Goal: Task Accomplishment & Management: Complete application form

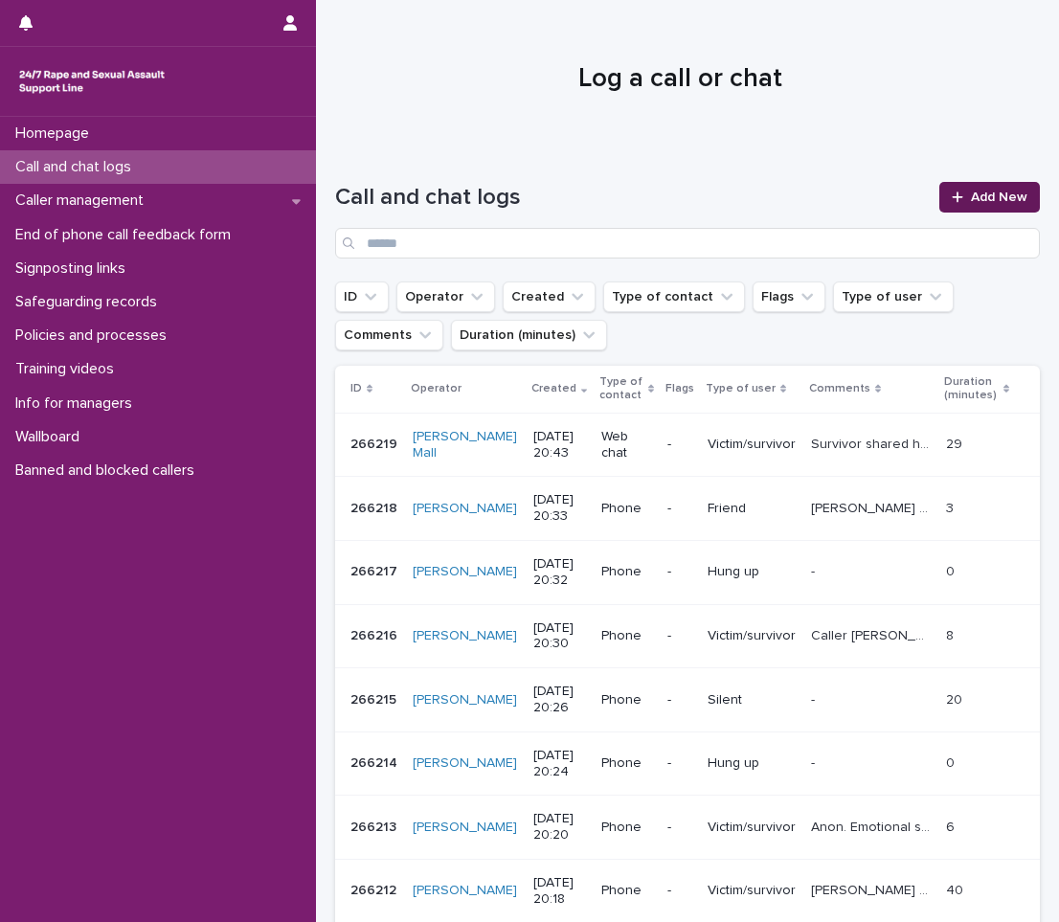
click at [991, 196] on span "Add New" at bounding box center [998, 196] width 56 height 13
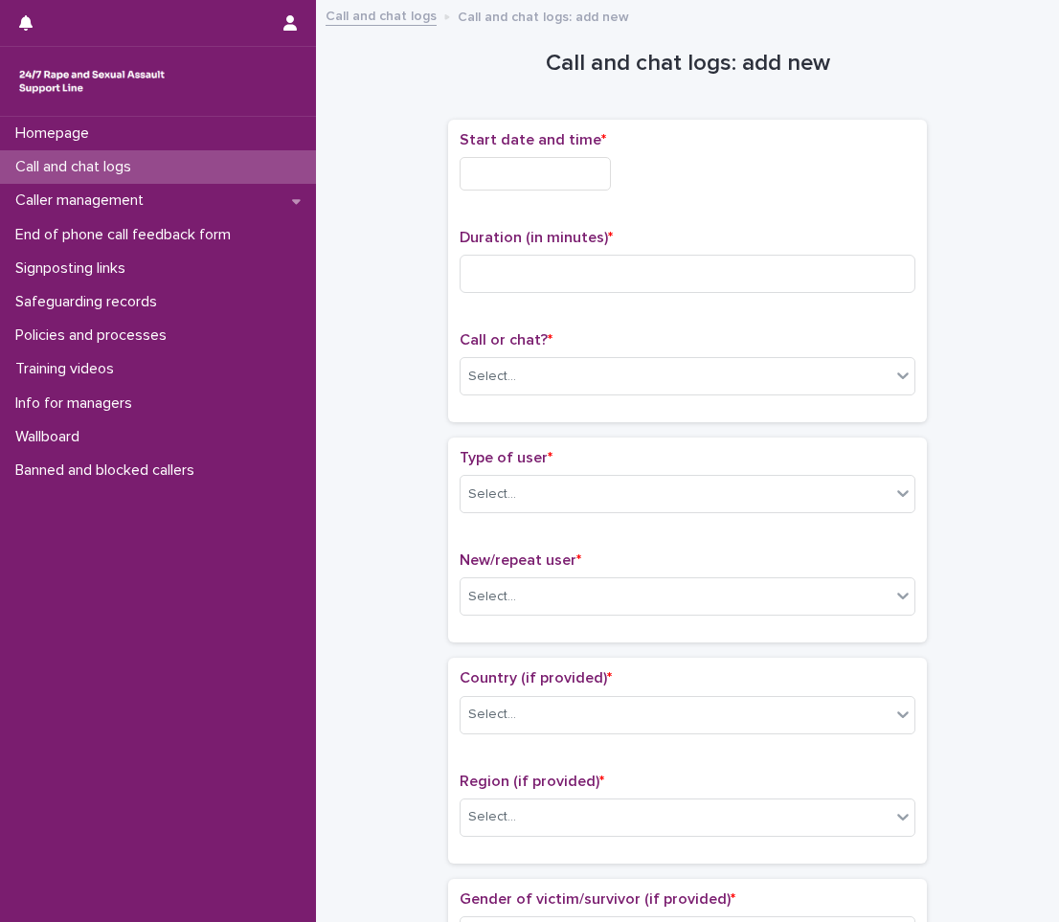
click at [493, 178] on input "text" at bounding box center [534, 173] width 151 height 33
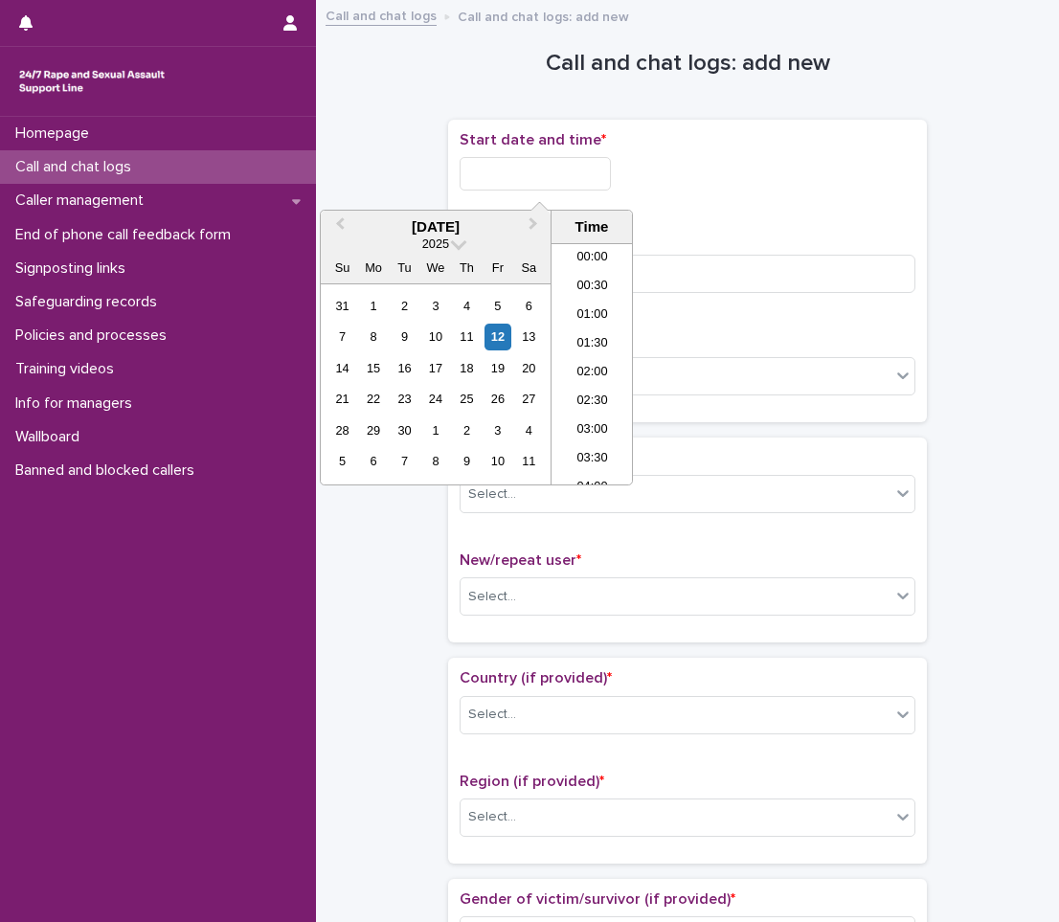
scroll to position [1072, 0]
click at [591, 329] on li "20:00" at bounding box center [591, 335] width 81 height 29
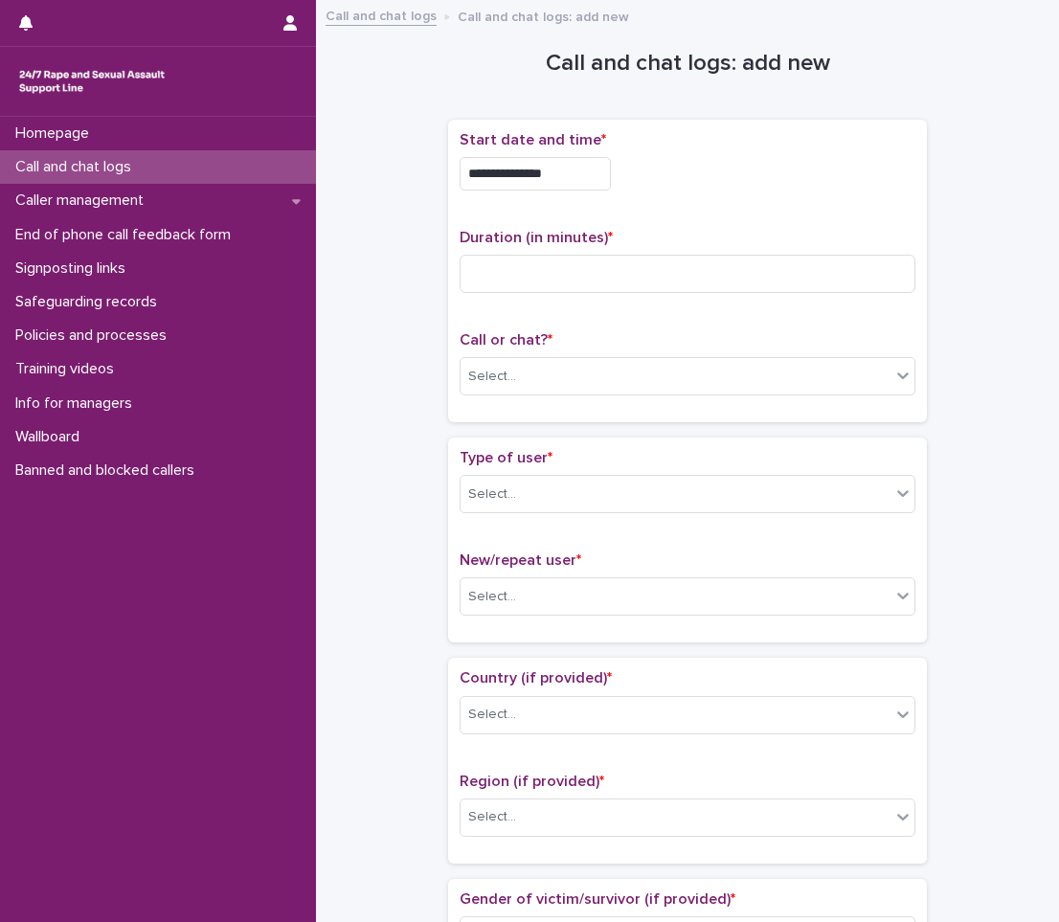
click at [586, 179] on input "**********" at bounding box center [534, 173] width 151 height 33
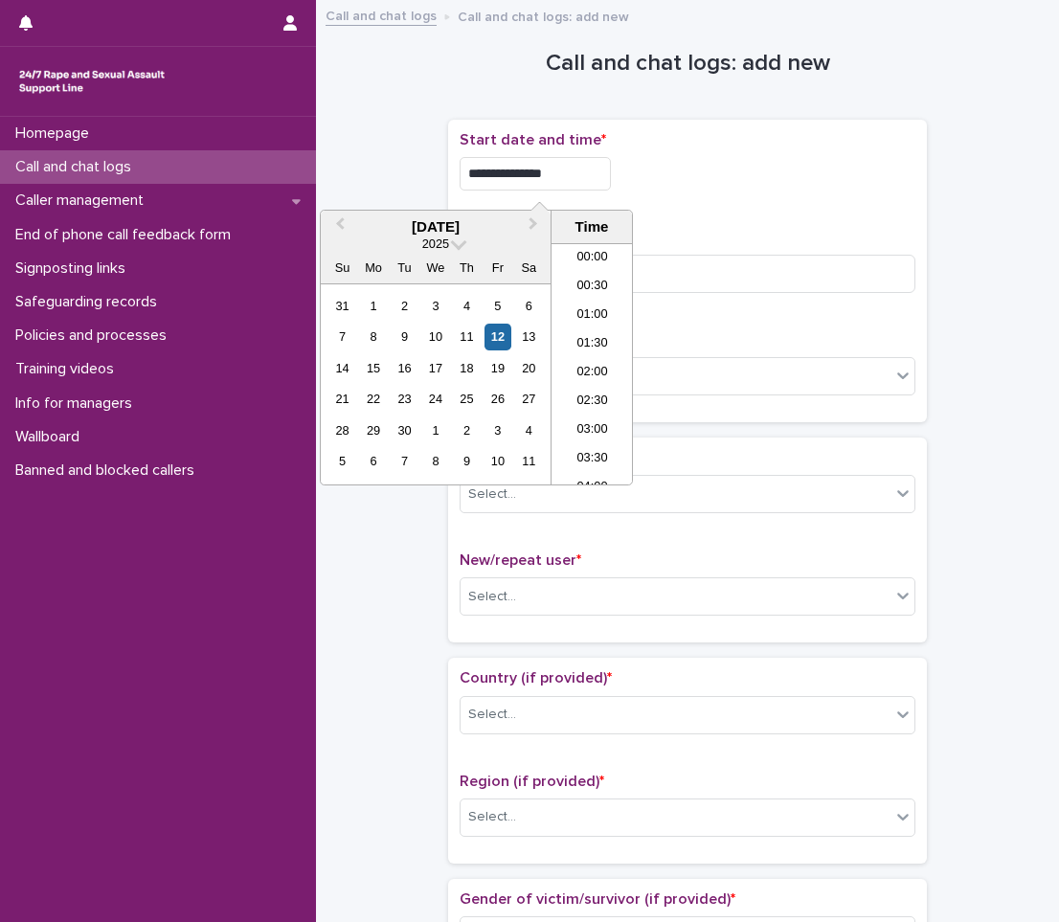
scroll to position [1043, 0]
type input "**********"
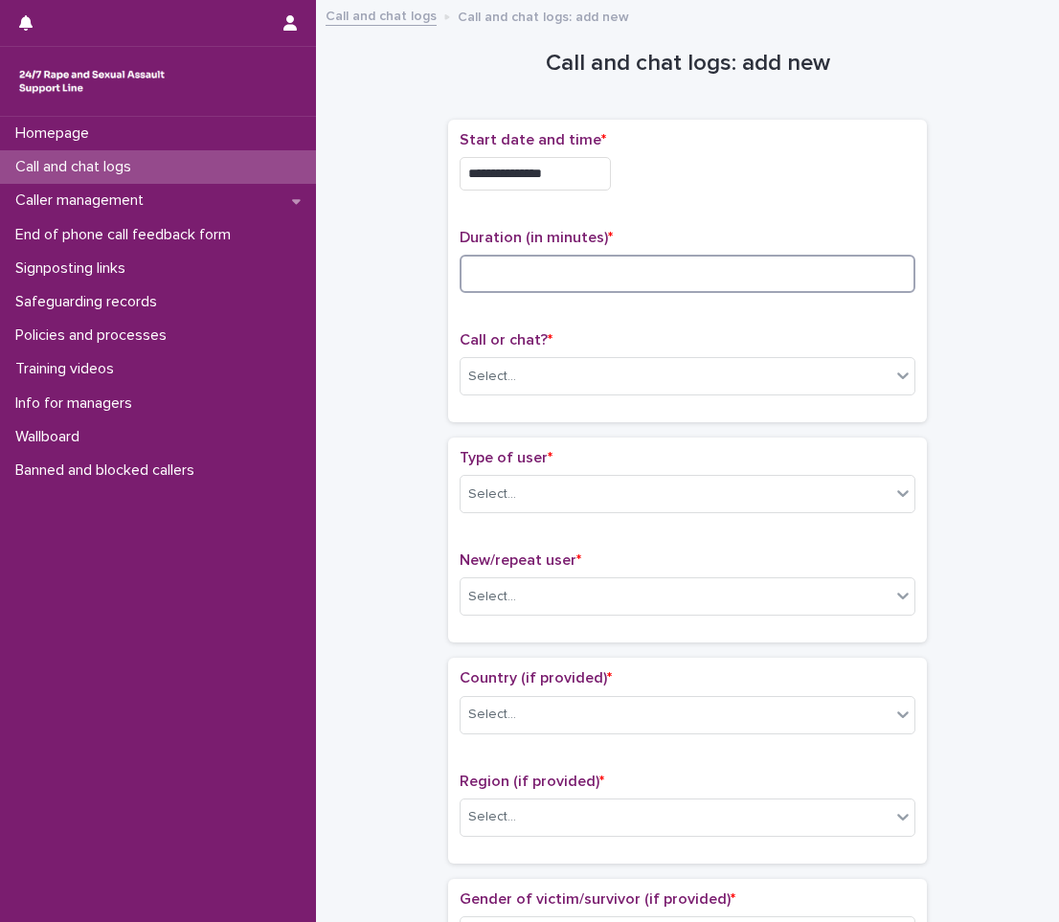
click at [709, 281] on input at bounding box center [687, 274] width 456 height 38
type input "*"
click at [612, 389] on div "Select..." at bounding box center [675, 377] width 430 height 32
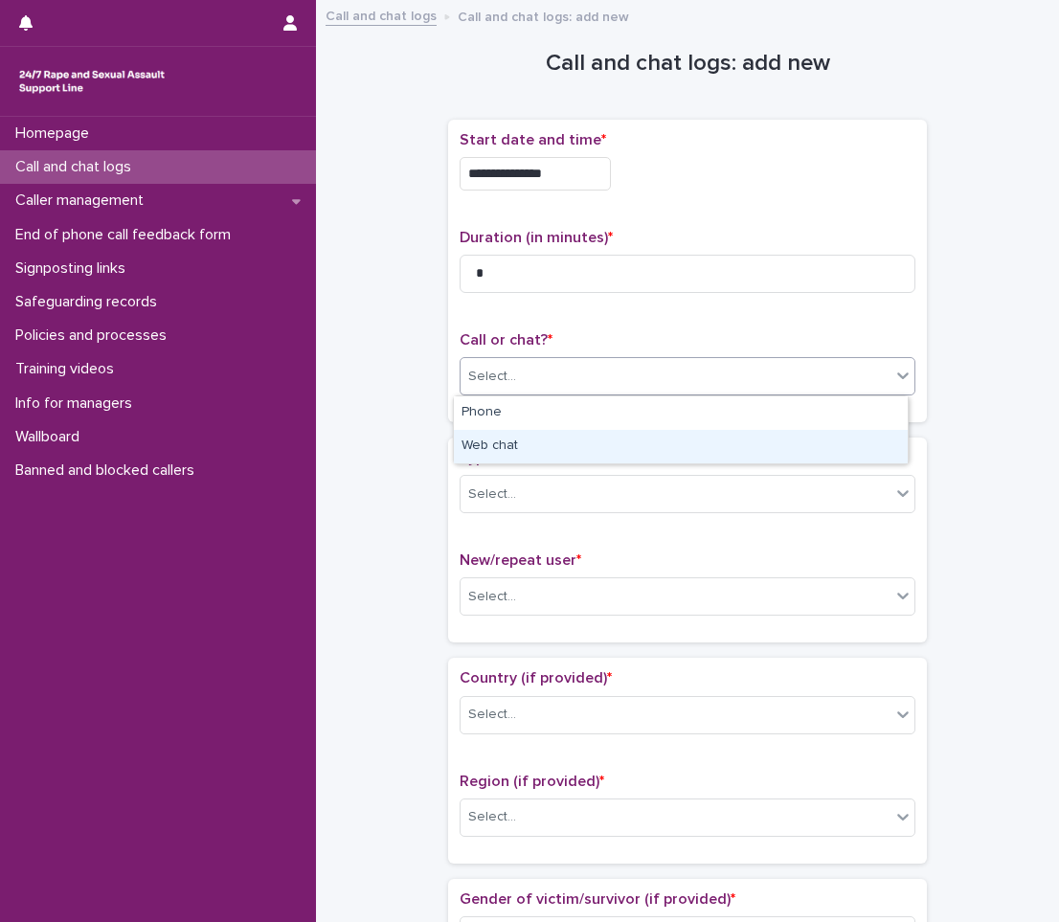
click at [528, 441] on div "Web chat" at bounding box center [681, 446] width 454 height 33
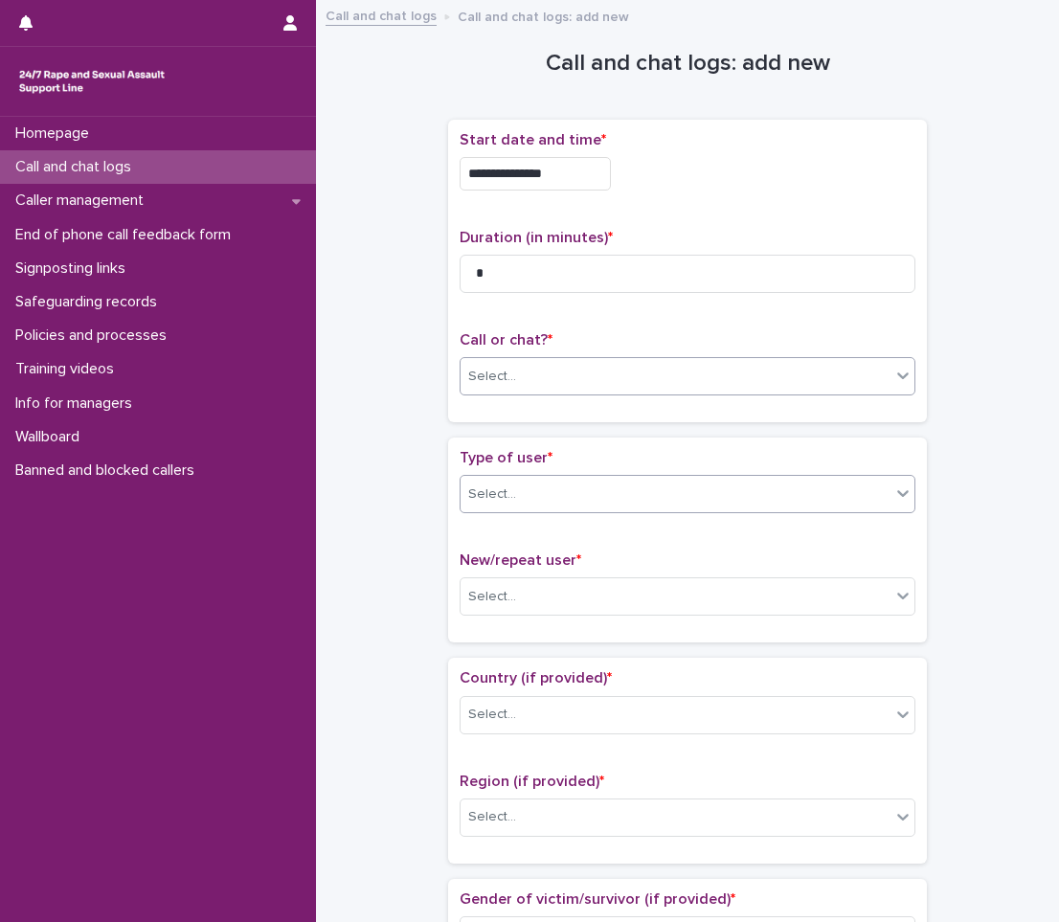
click at [522, 490] on div "Select..." at bounding box center [675, 495] width 430 height 32
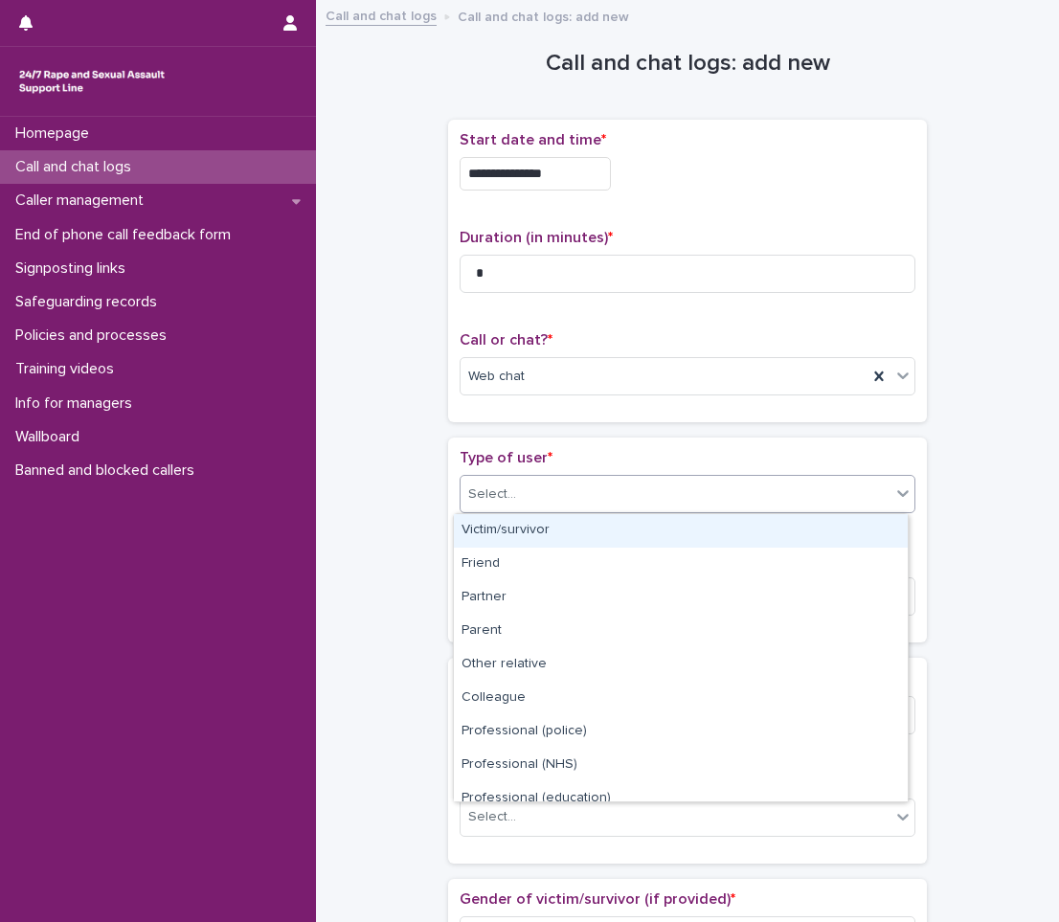
click at [529, 533] on div "Victim/survivor" at bounding box center [681, 530] width 454 height 33
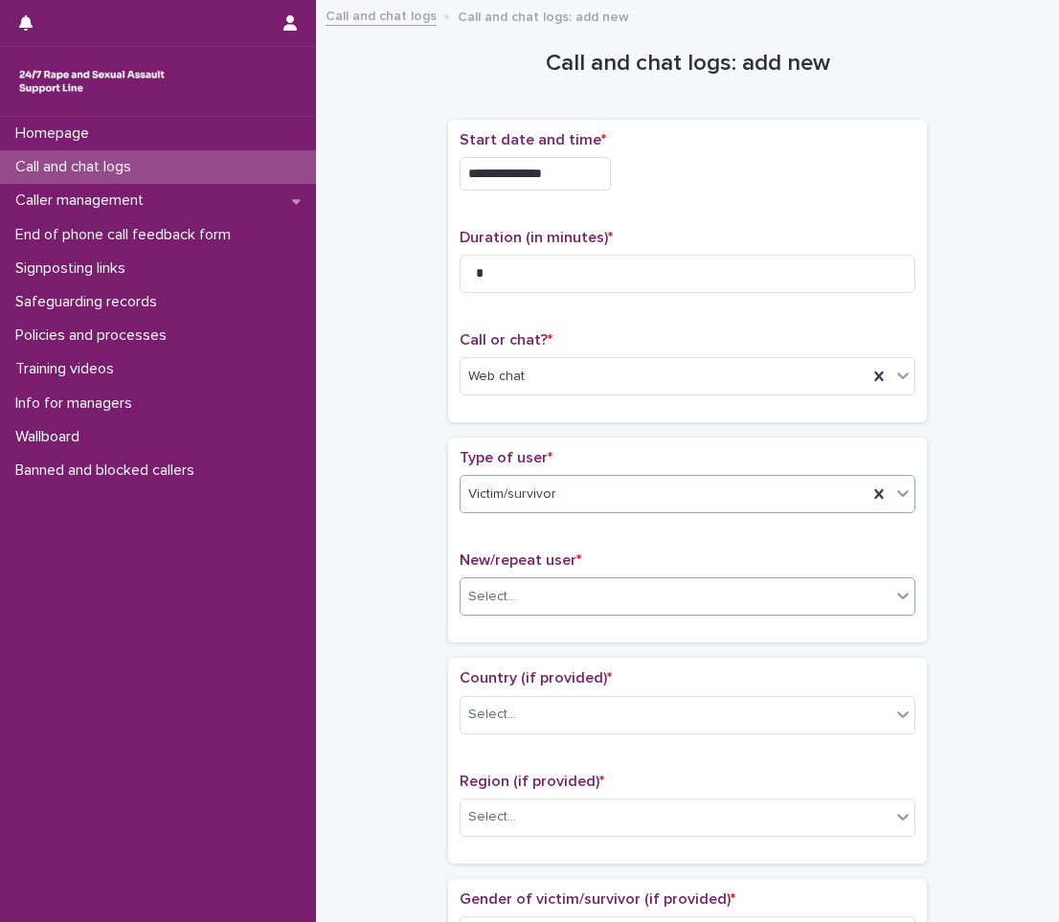
click at [529, 589] on div "Select..." at bounding box center [675, 597] width 430 height 32
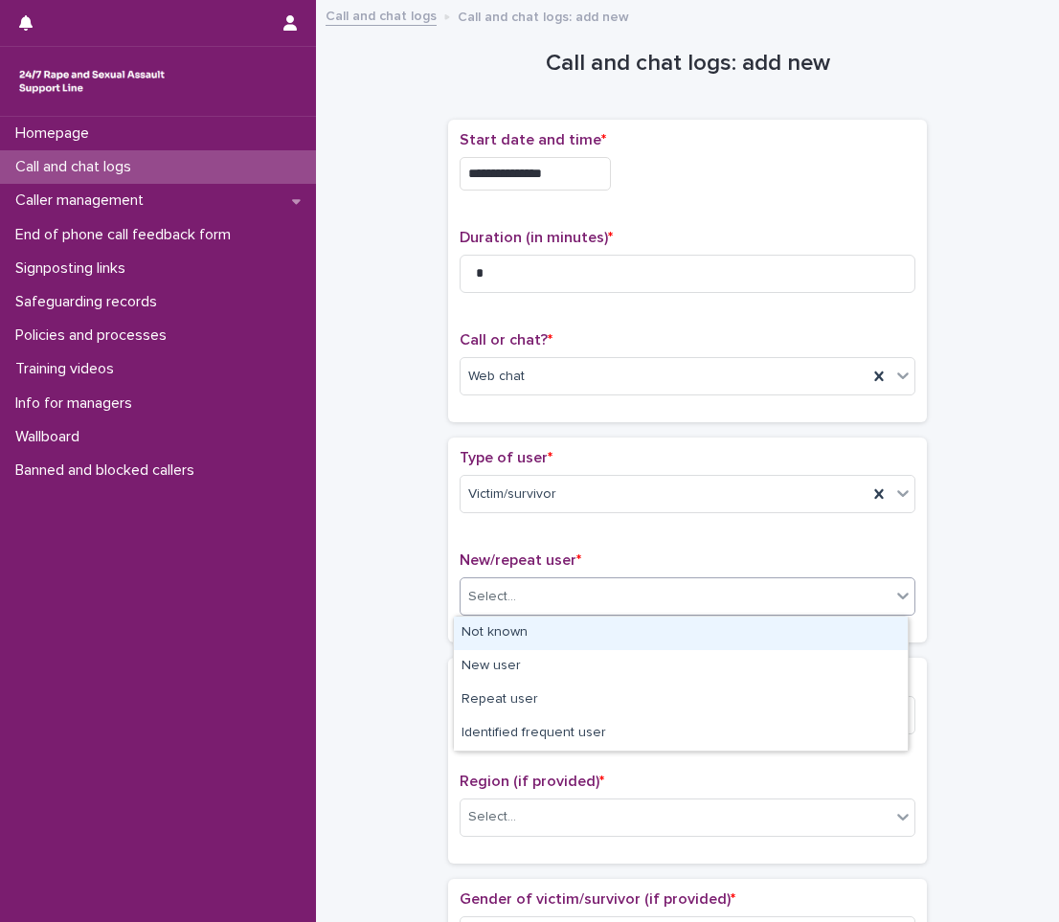
click at [500, 621] on div "Not known" at bounding box center [681, 632] width 454 height 33
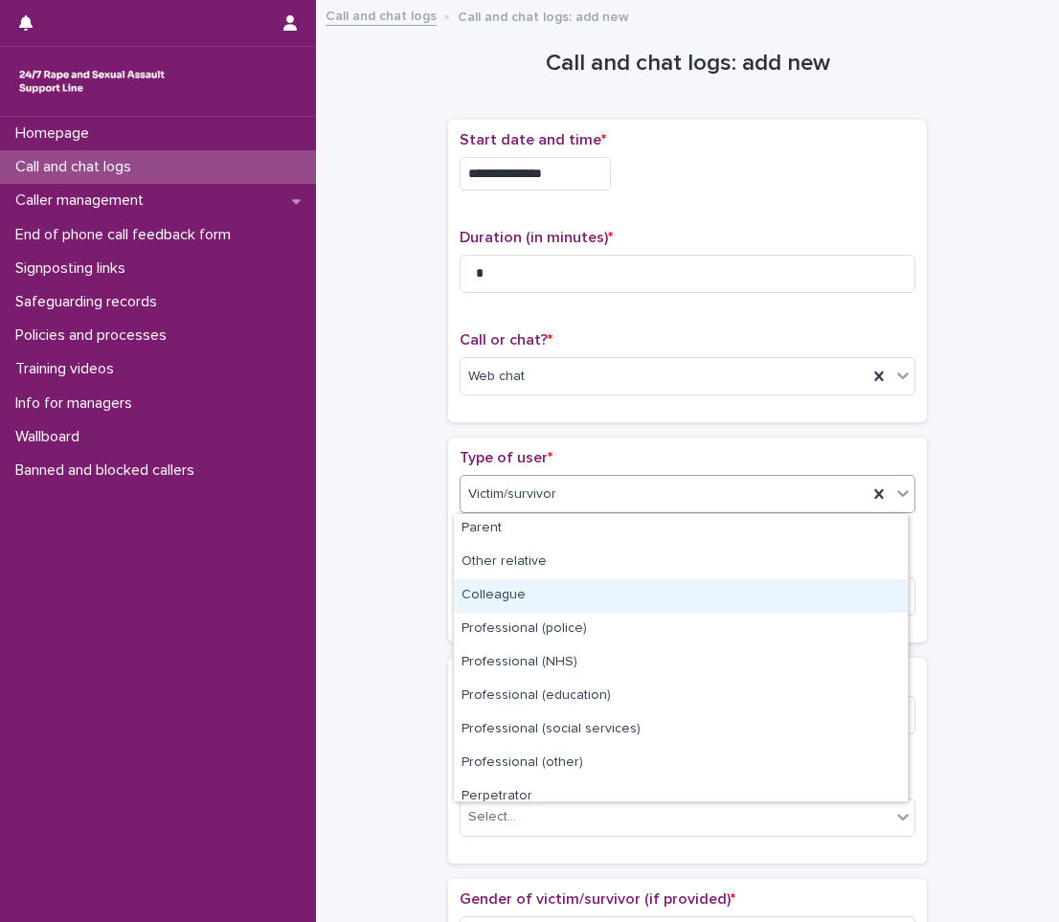
scroll to position [215, 0]
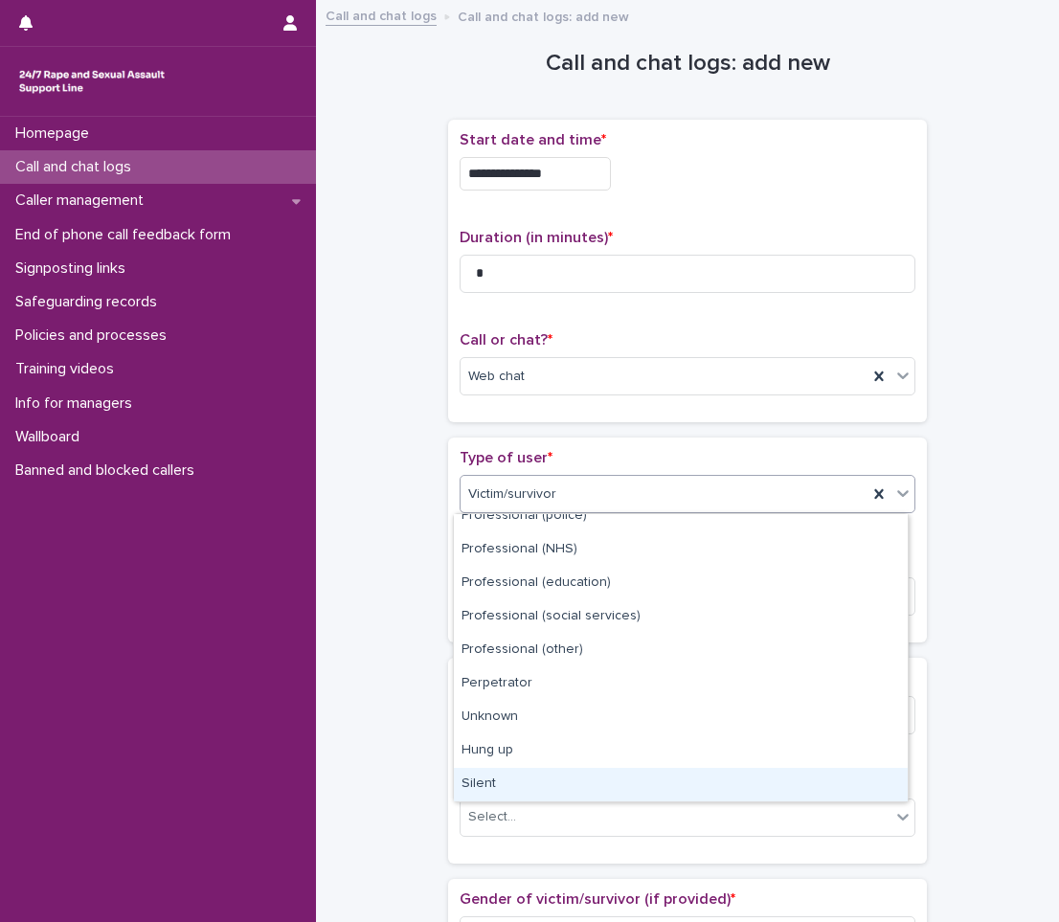
drag, startPoint x: 492, startPoint y: 765, endPoint x: 482, endPoint y: 766, distance: 9.6
click at [479, 786] on div "Silent" at bounding box center [681, 784] width 454 height 33
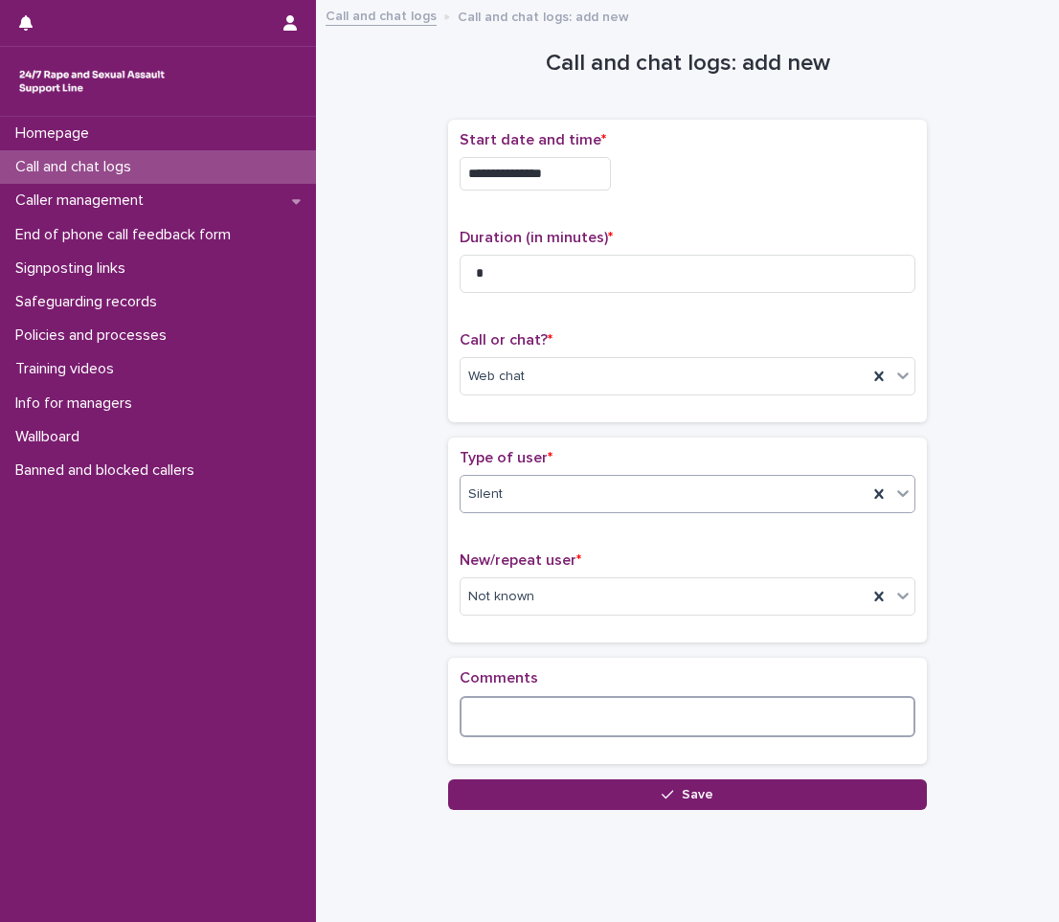
click at [501, 724] on textarea at bounding box center [687, 716] width 456 height 41
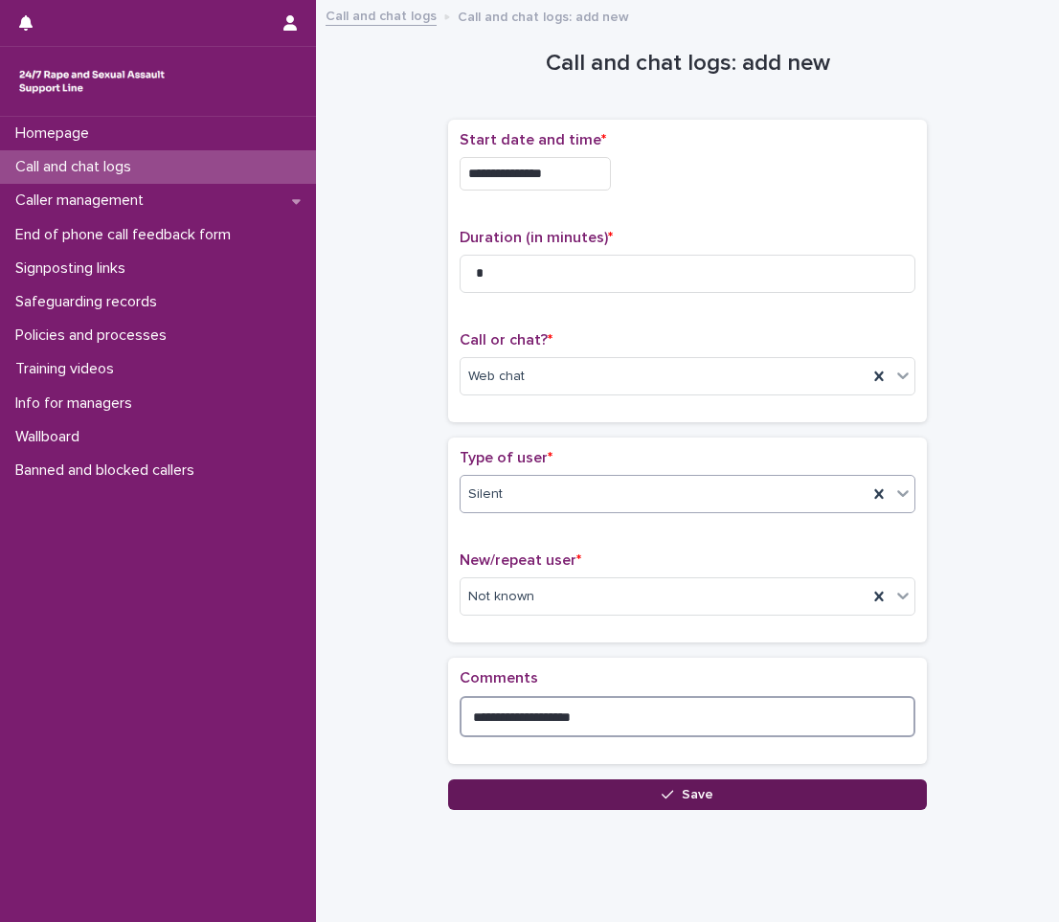
type textarea "**********"
click at [577, 786] on button "Save" at bounding box center [687, 794] width 479 height 31
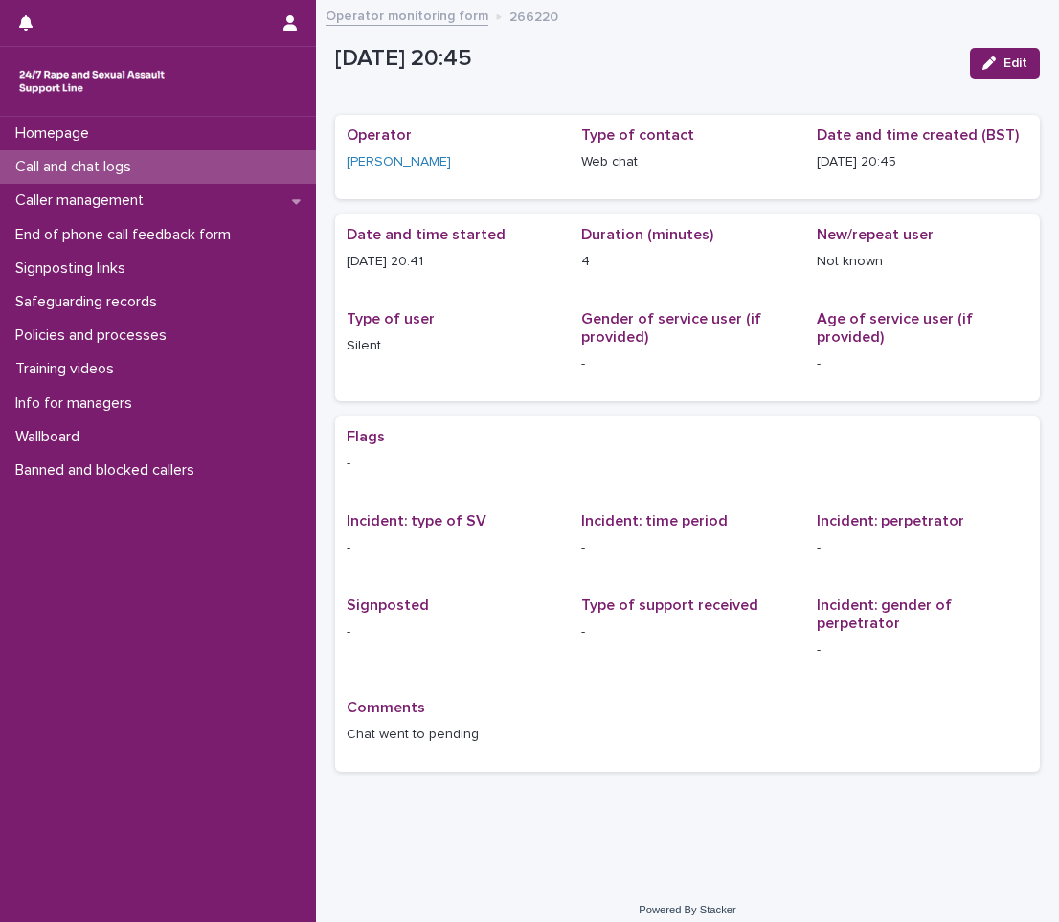
click at [107, 167] on p "Call and chat logs" at bounding box center [77, 167] width 139 height 18
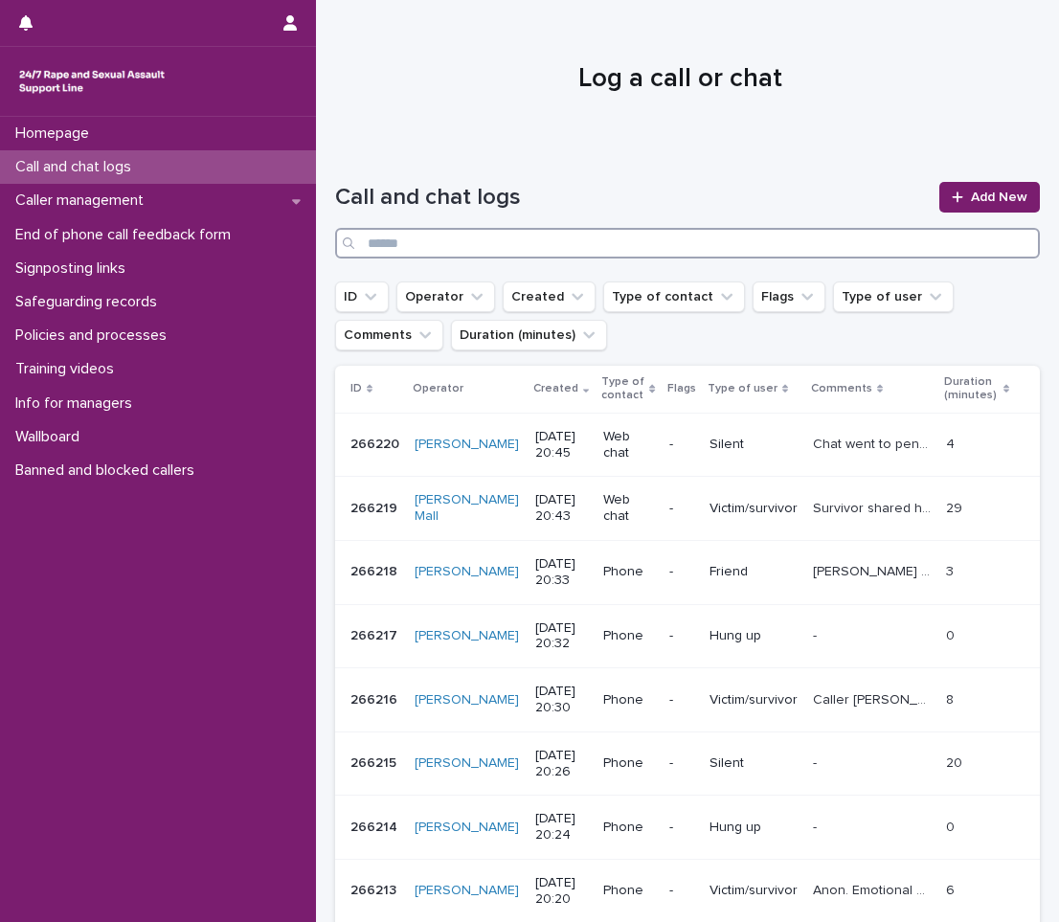
click at [483, 241] on input "Search" at bounding box center [687, 243] width 704 height 31
type input "****"
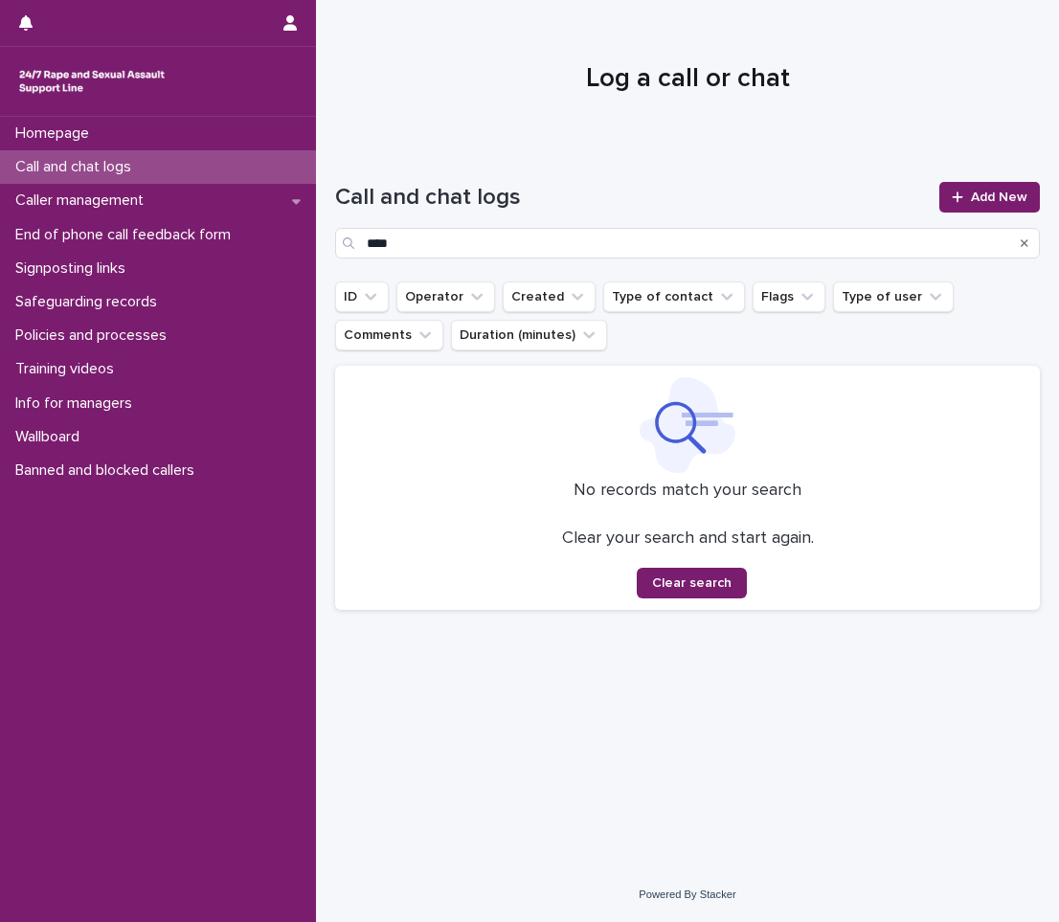
click at [118, 172] on p "Call and chat logs" at bounding box center [77, 167] width 139 height 18
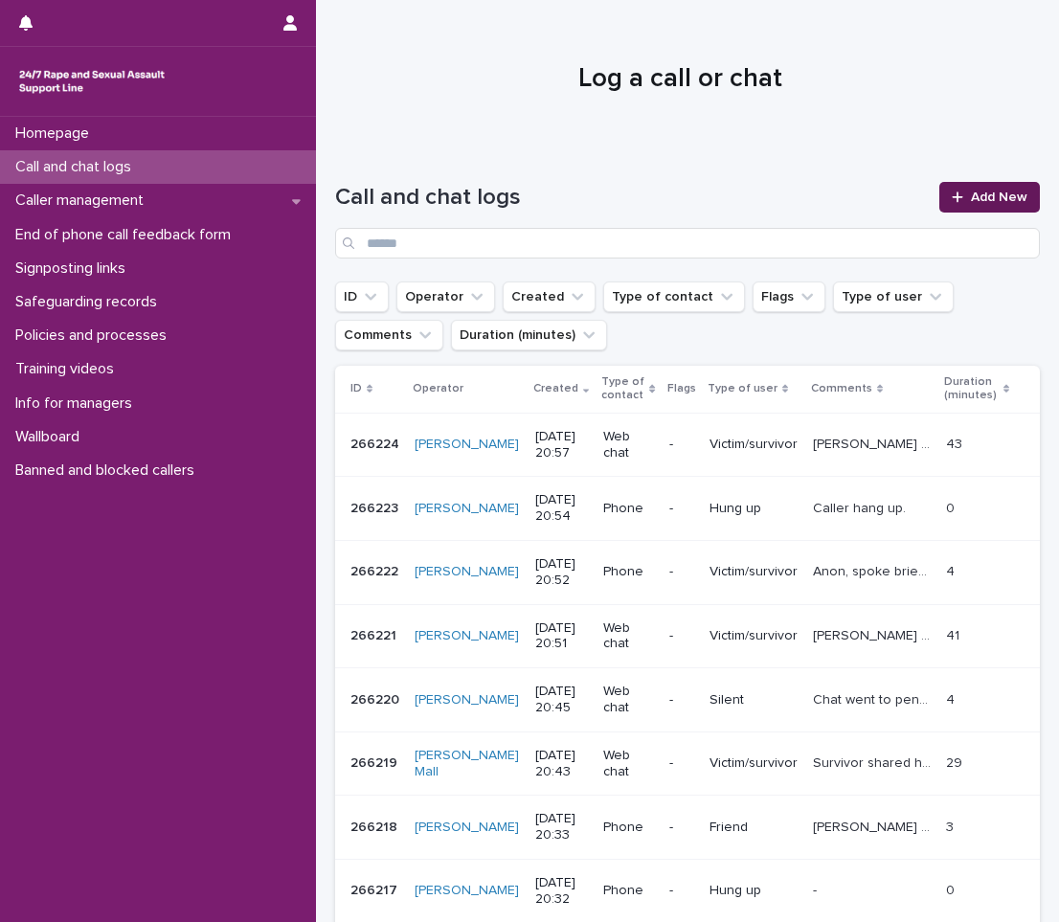
click at [991, 196] on span "Add New" at bounding box center [998, 196] width 56 height 13
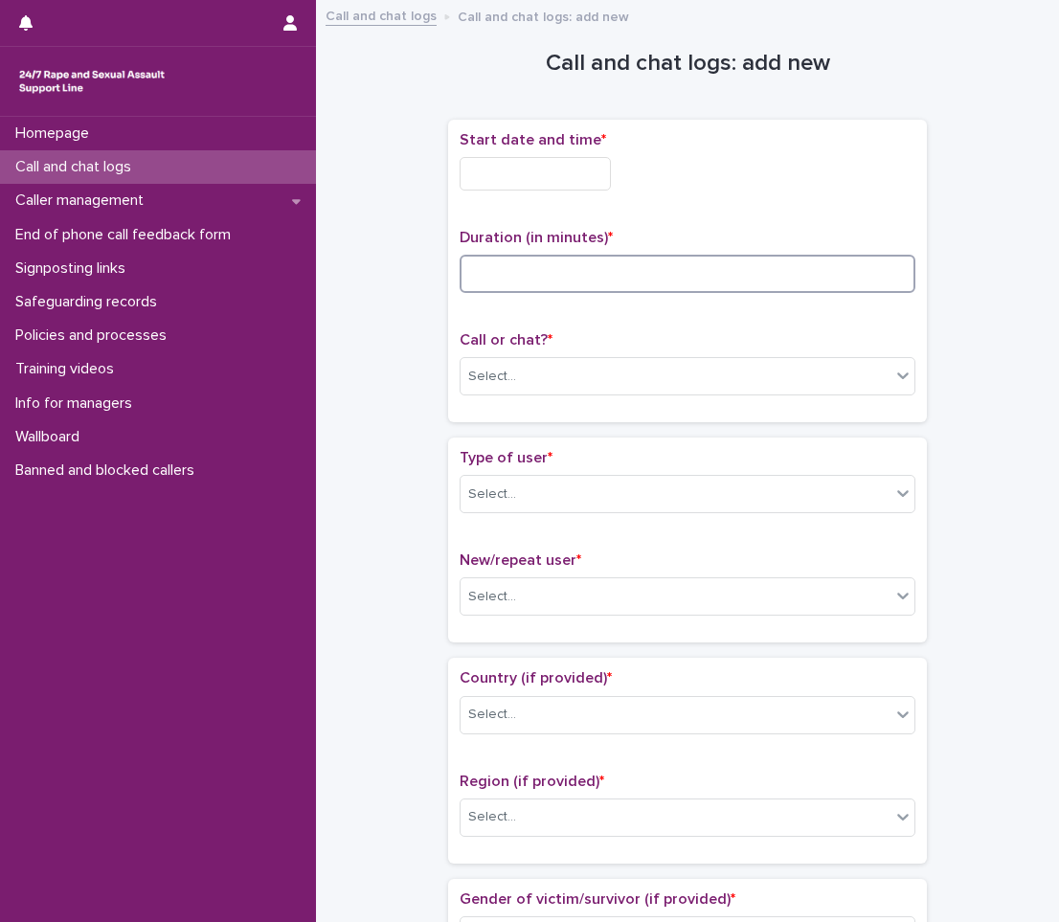
click at [566, 272] on input at bounding box center [687, 274] width 456 height 38
type input "**"
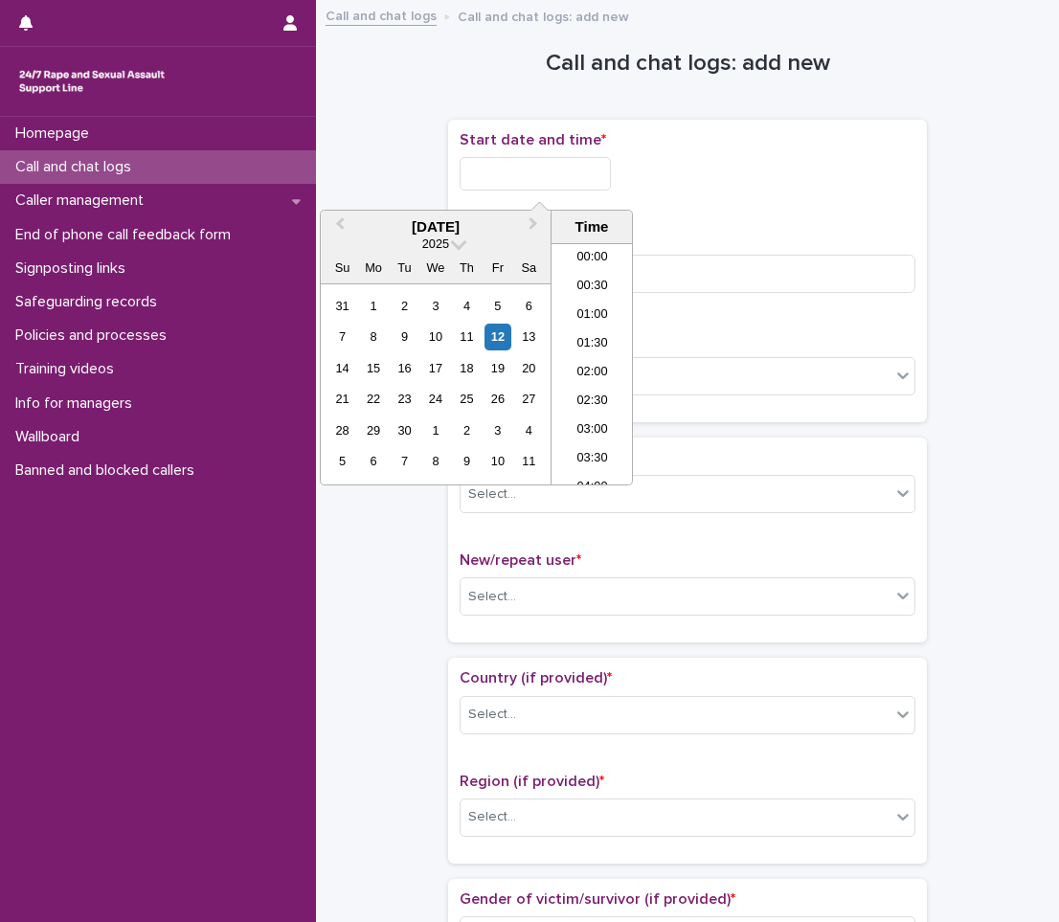
click at [546, 159] on input "text" at bounding box center [534, 173] width 151 height 33
click at [588, 307] on li "20:00" at bounding box center [591, 306] width 81 height 29
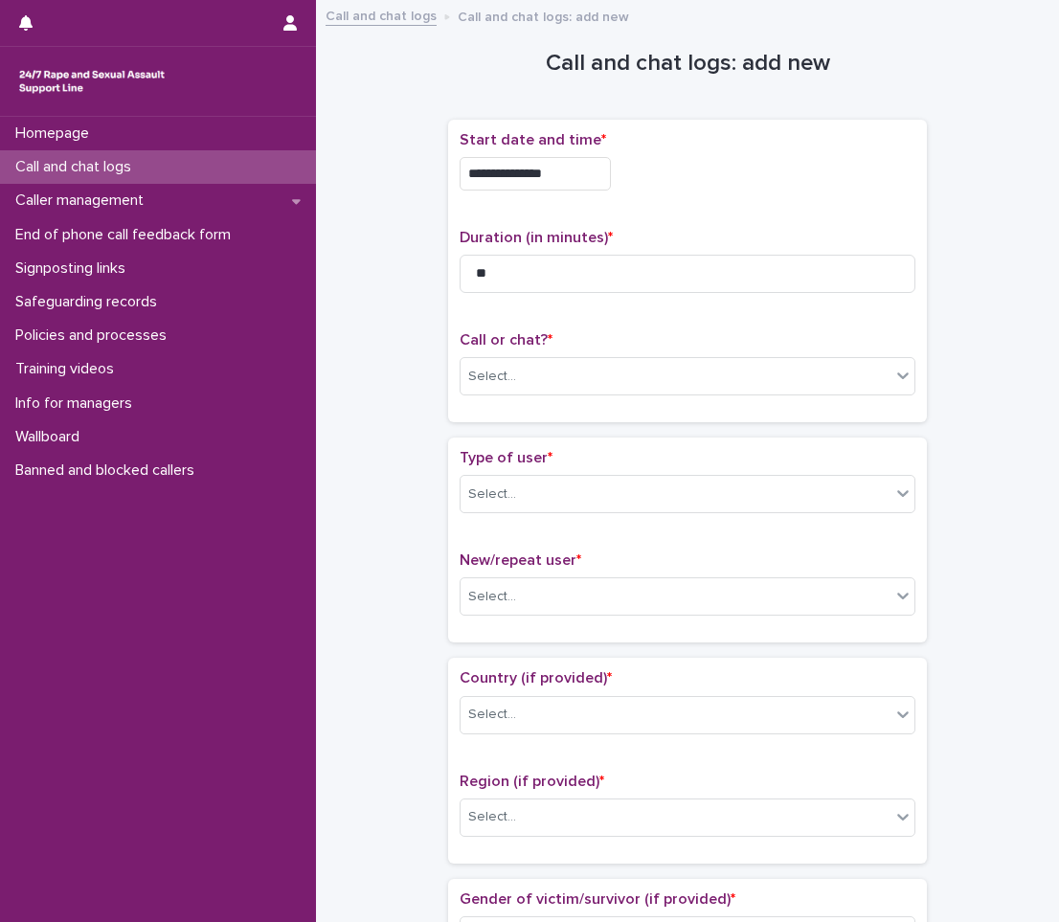
click at [579, 171] on input "**********" at bounding box center [534, 173] width 151 height 33
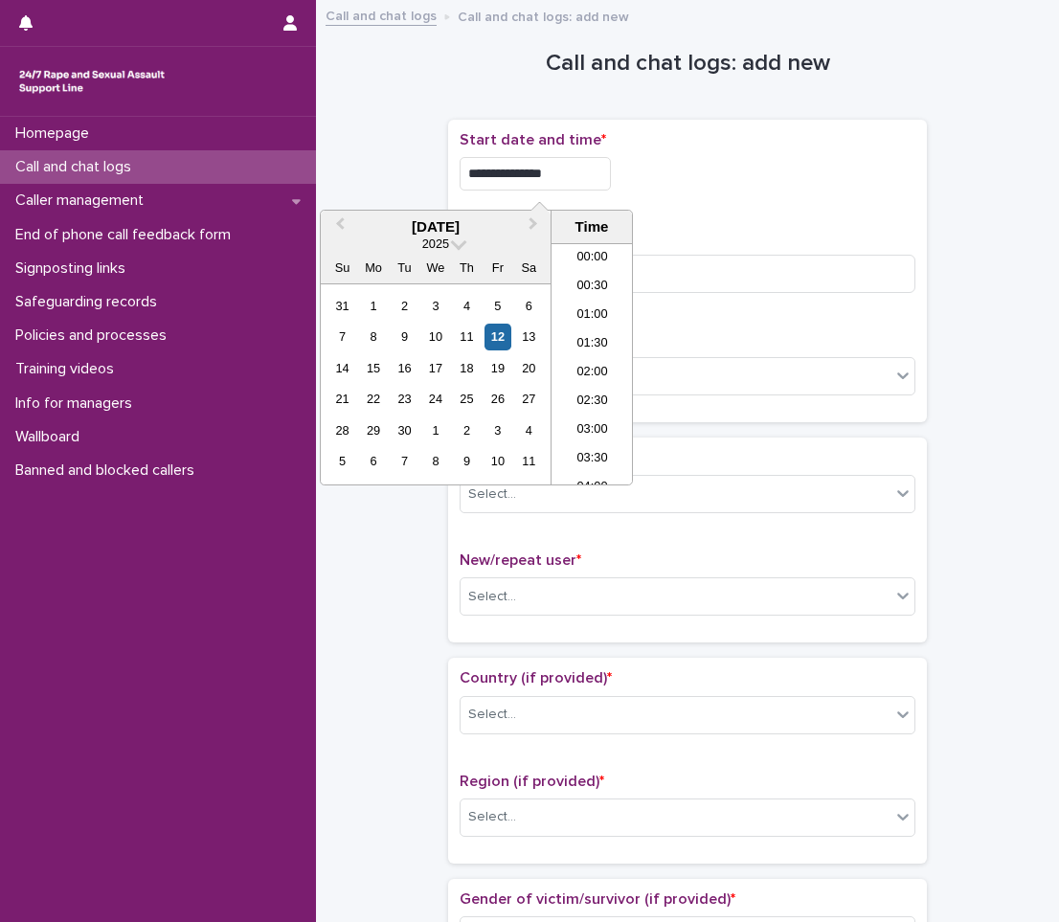
scroll to position [1043, 0]
type input "**********"
click at [682, 386] on div "Select..." at bounding box center [675, 377] width 430 height 32
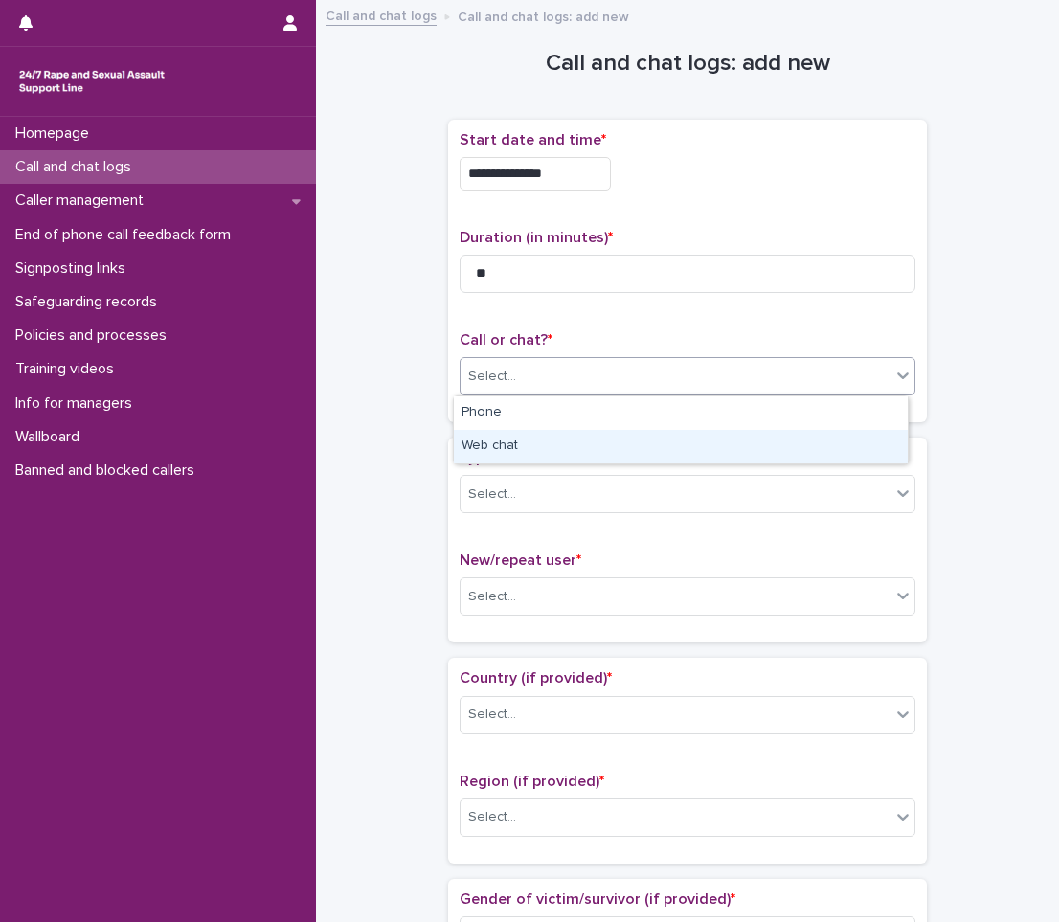
click at [595, 442] on div "Web chat" at bounding box center [681, 446] width 454 height 33
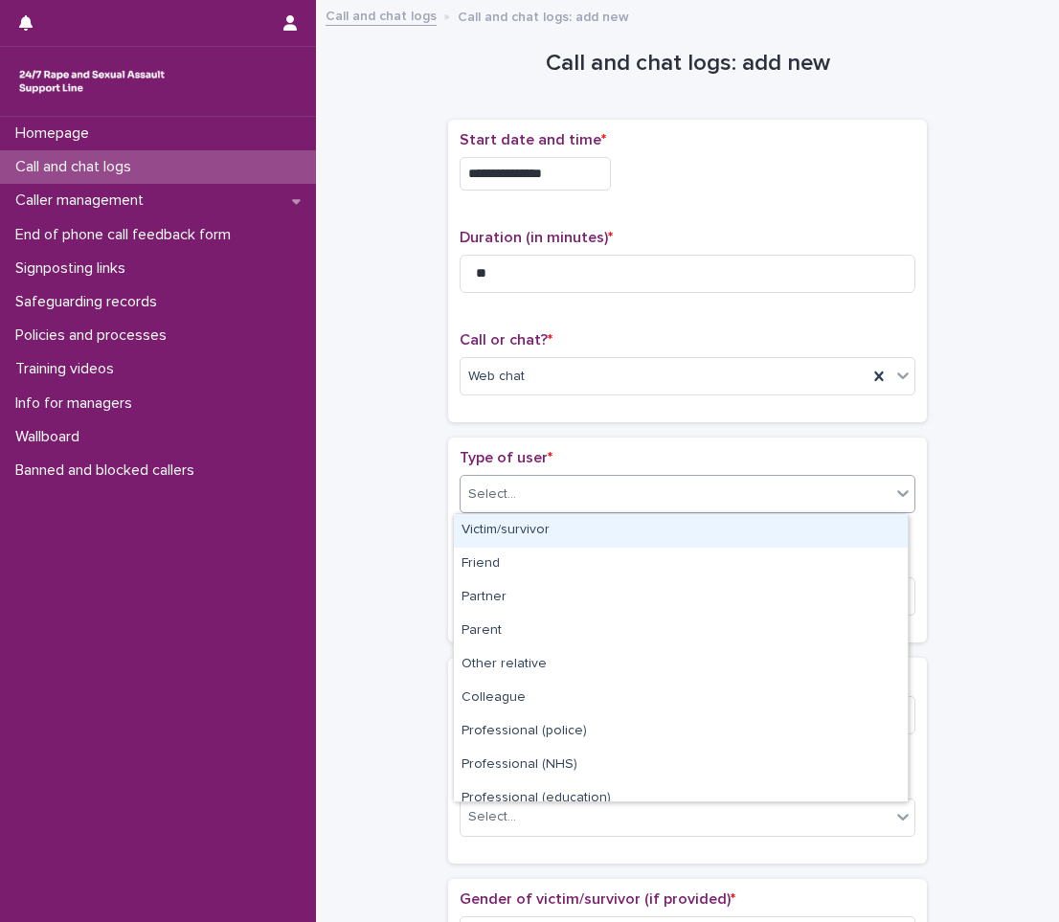
click at [556, 477] on div "Select..." at bounding box center [687, 494] width 456 height 38
drag, startPoint x: 541, startPoint y: 556, endPoint x: 554, endPoint y: 577, distance: 25.0
click at [569, 523] on div "Victim/survivor" at bounding box center [681, 530] width 454 height 33
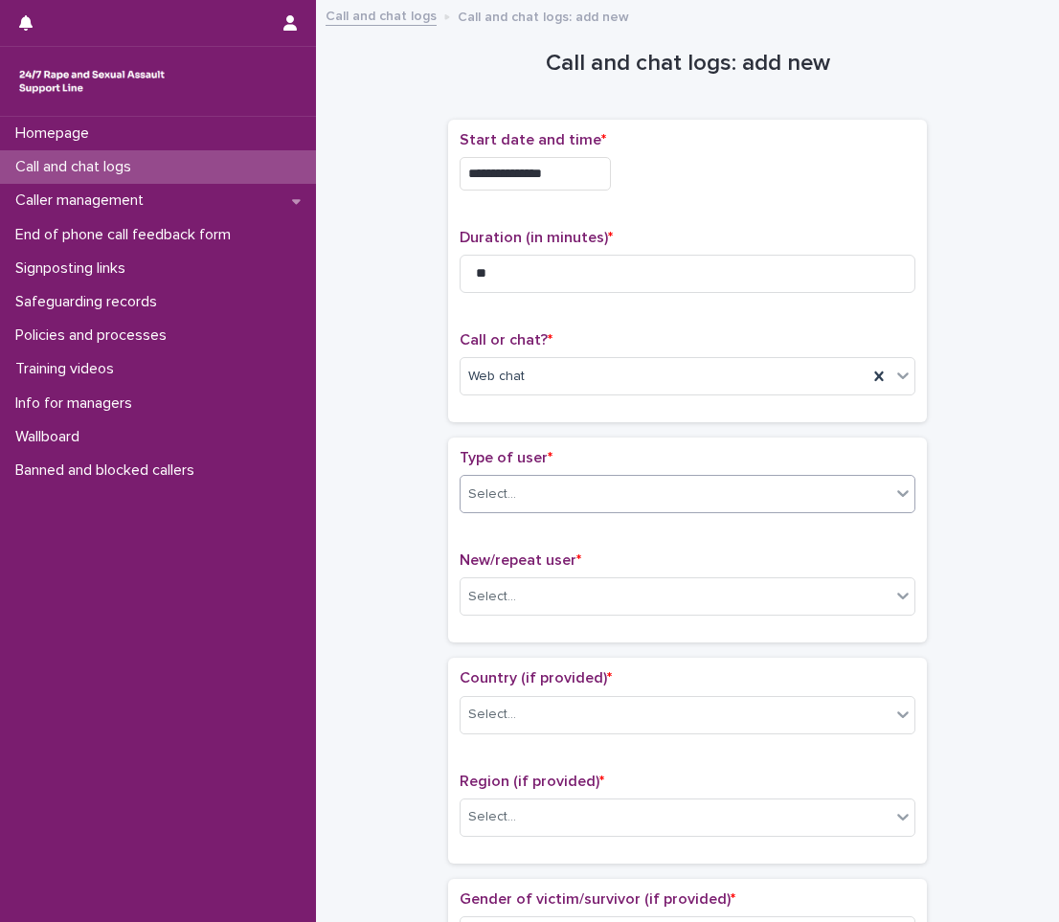
click at [545, 629] on div "New/repeat user * Select..." at bounding box center [687, 590] width 456 height 79
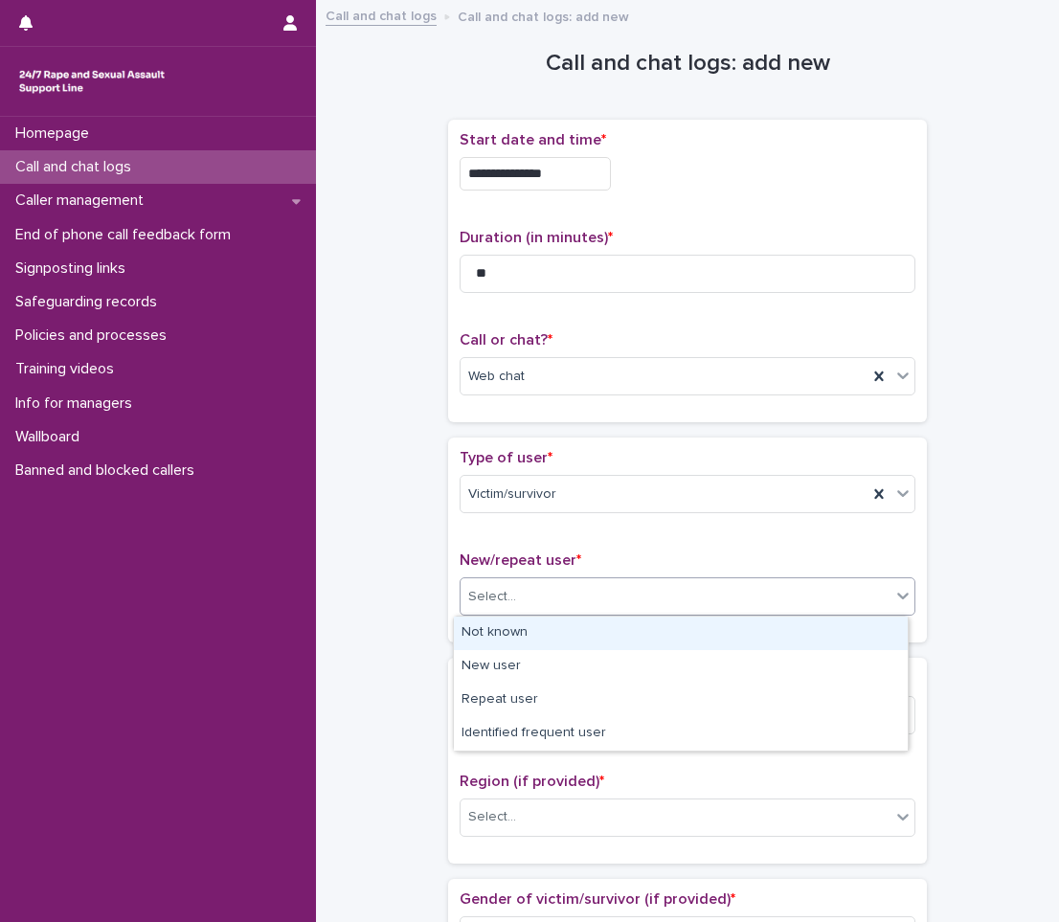
click at [550, 597] on div "Select..." at bounding box center [675, 597] width 430 height 32
click at [535, 634] on div "Not known" at bounding box center [681, 632] width 454 height 33
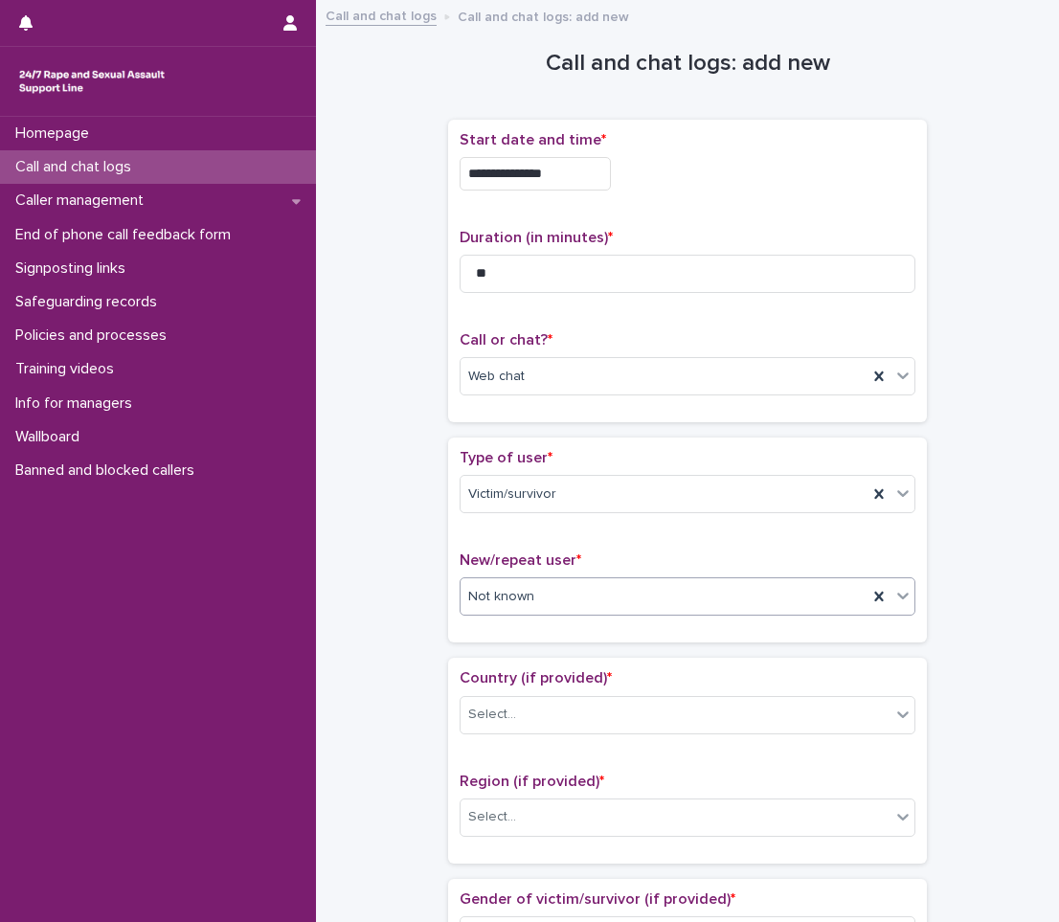
scroll to position [96, 0]
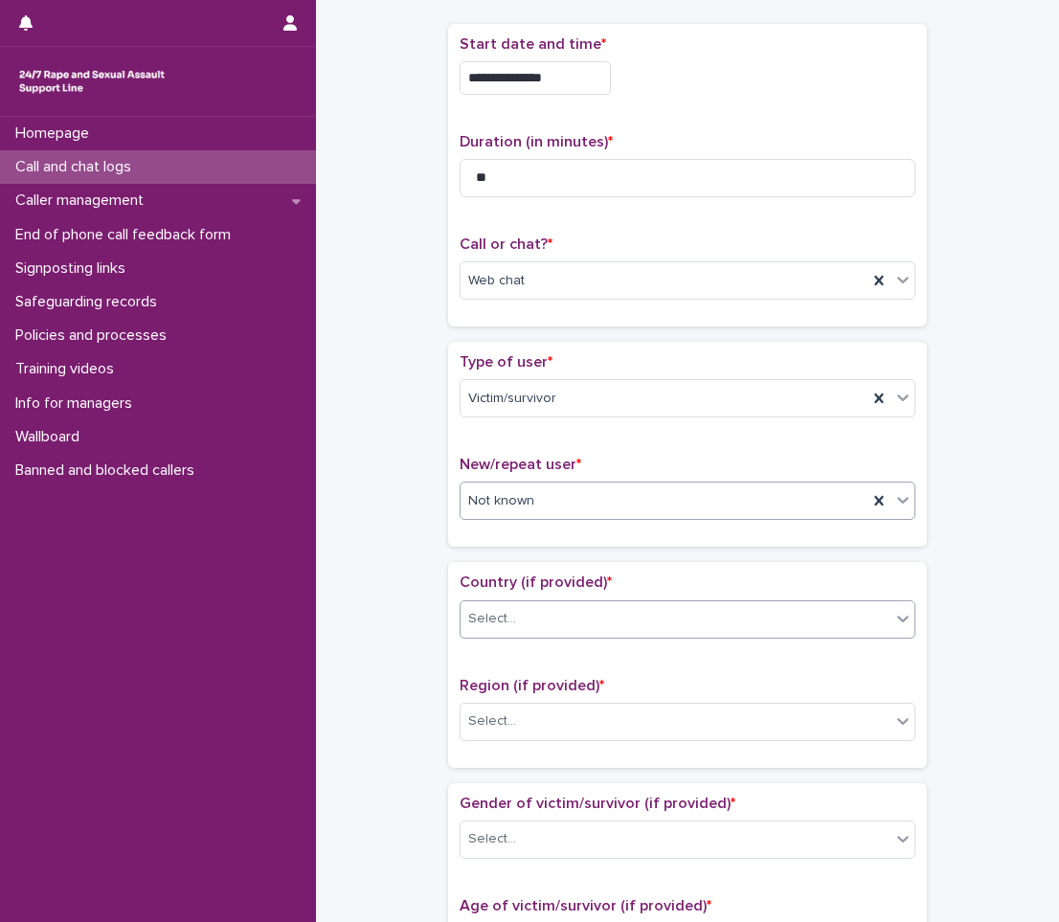
click at [540, 613] on div "Select..." at bounding box center [675, 619] width 430 height 32
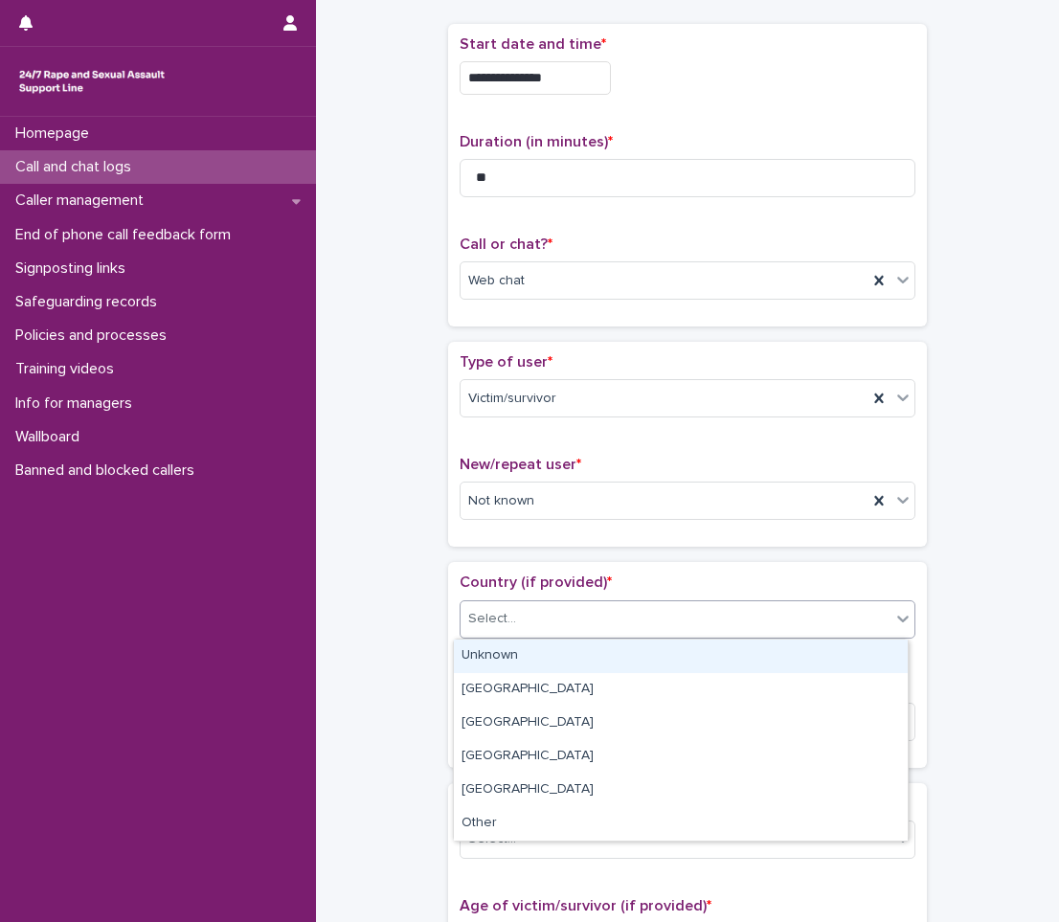
click at [519, 654] on div "Unknown" at bounding box center [681, 655] width 454 height 33
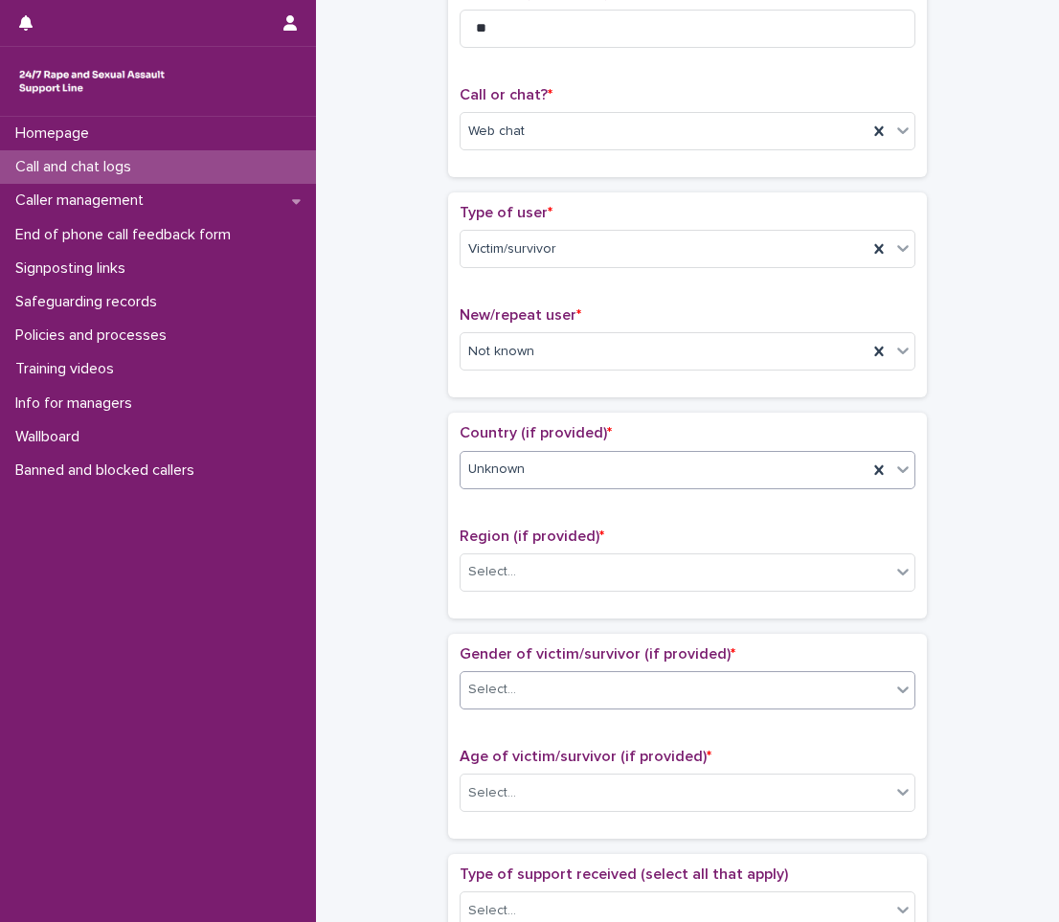
scroll to position [287, 0]
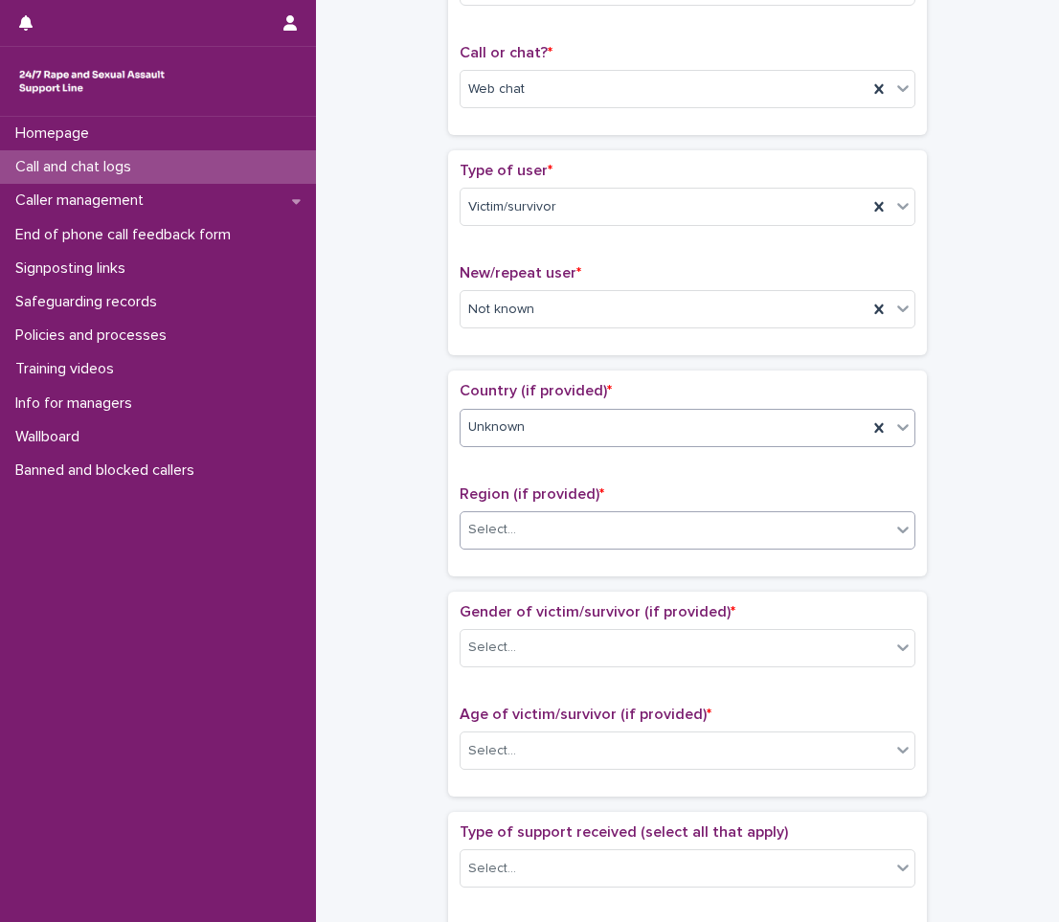
click at [577, 516] on div "Select..." at bounding box center [675, 530] width 430 height 32
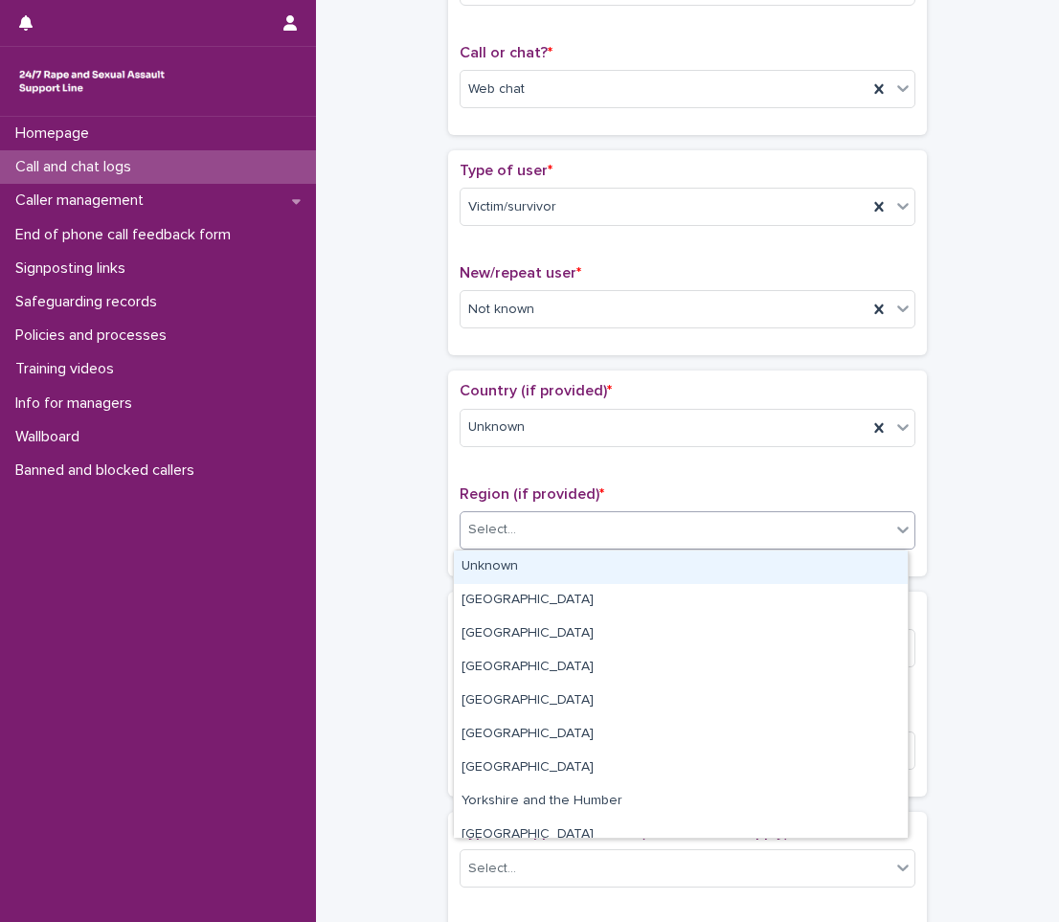
click at [518, 565] on div "Unknown" at bounding box center [681, 566] width 454 height 33
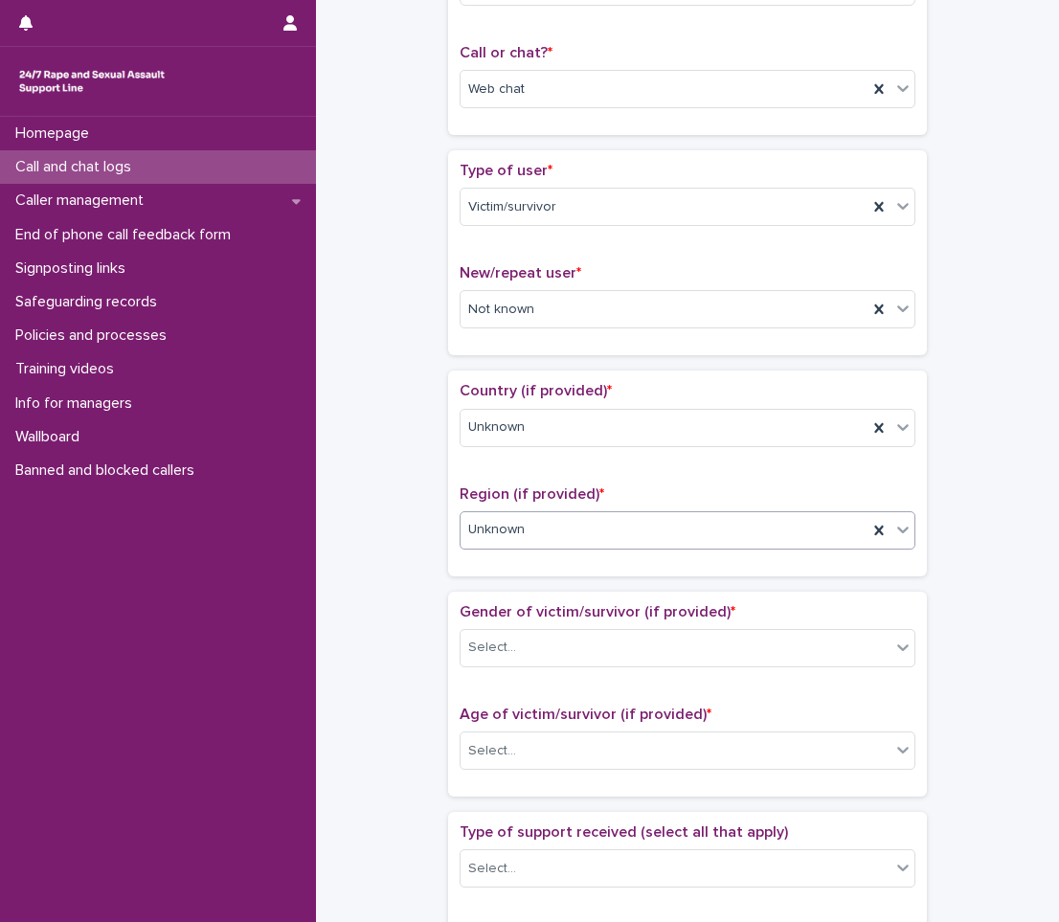
scroll to position [383, 0]
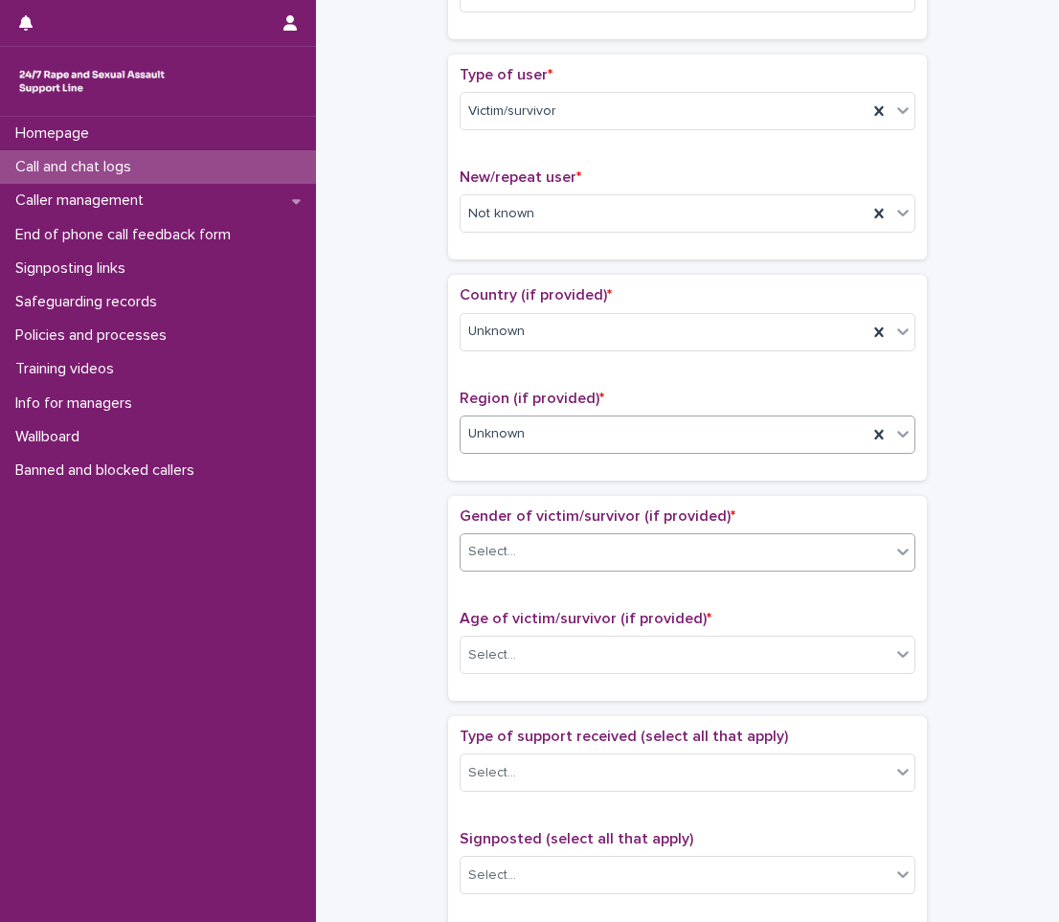
click at [542, 546] on div "Select..." at bounding box center [675, 552] width 430 height 32
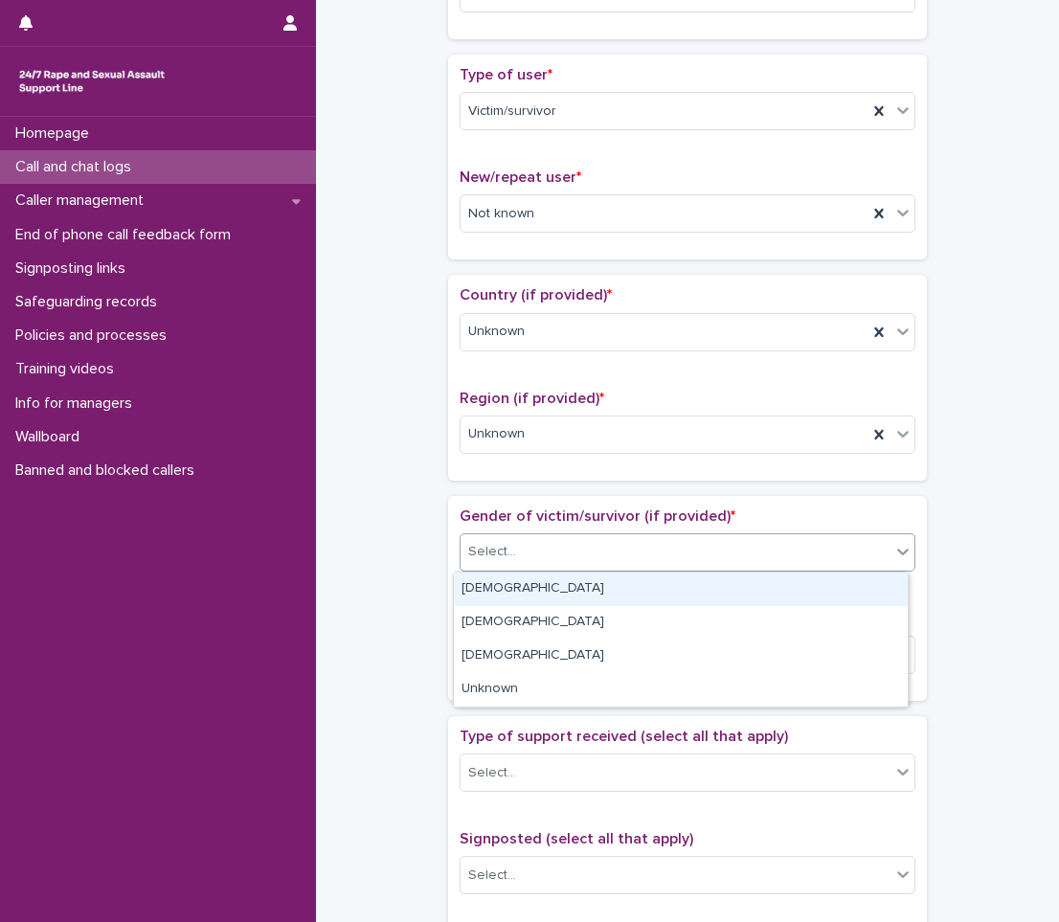
click at [518, 585] on div "[DEMOGRAPHIC_DATA]" at bounding box center [681, 588] width 454 height 33
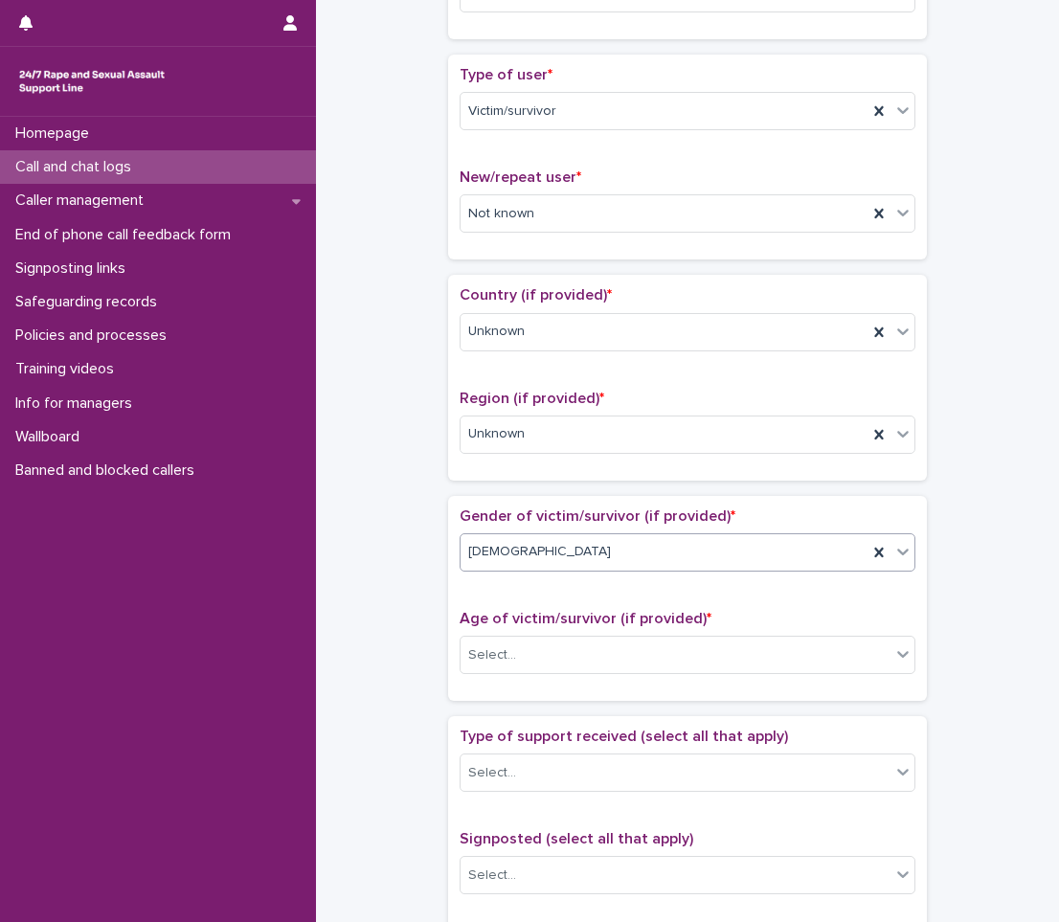
scroll to position [479, 0]
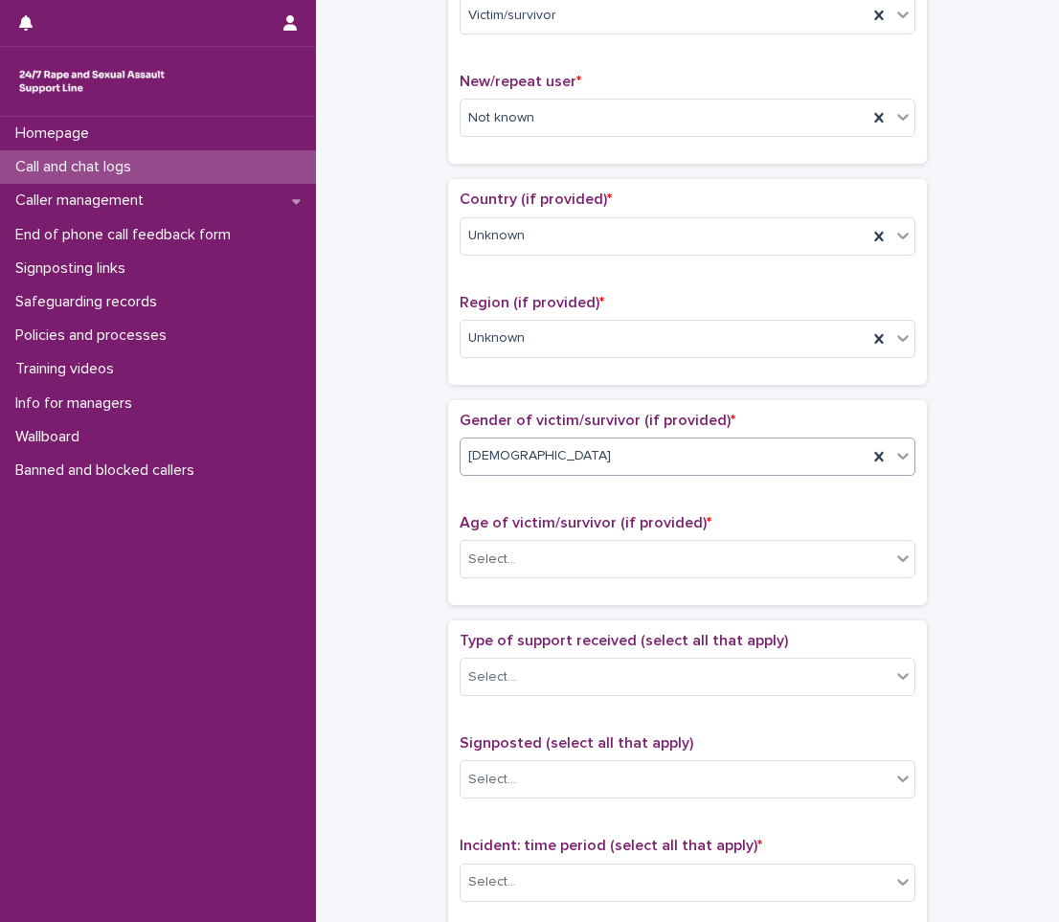
click at [556, 453] on div "[DEMOGRAPHIC_DATA]" at bounding box center [663, 456] width 407 height 32
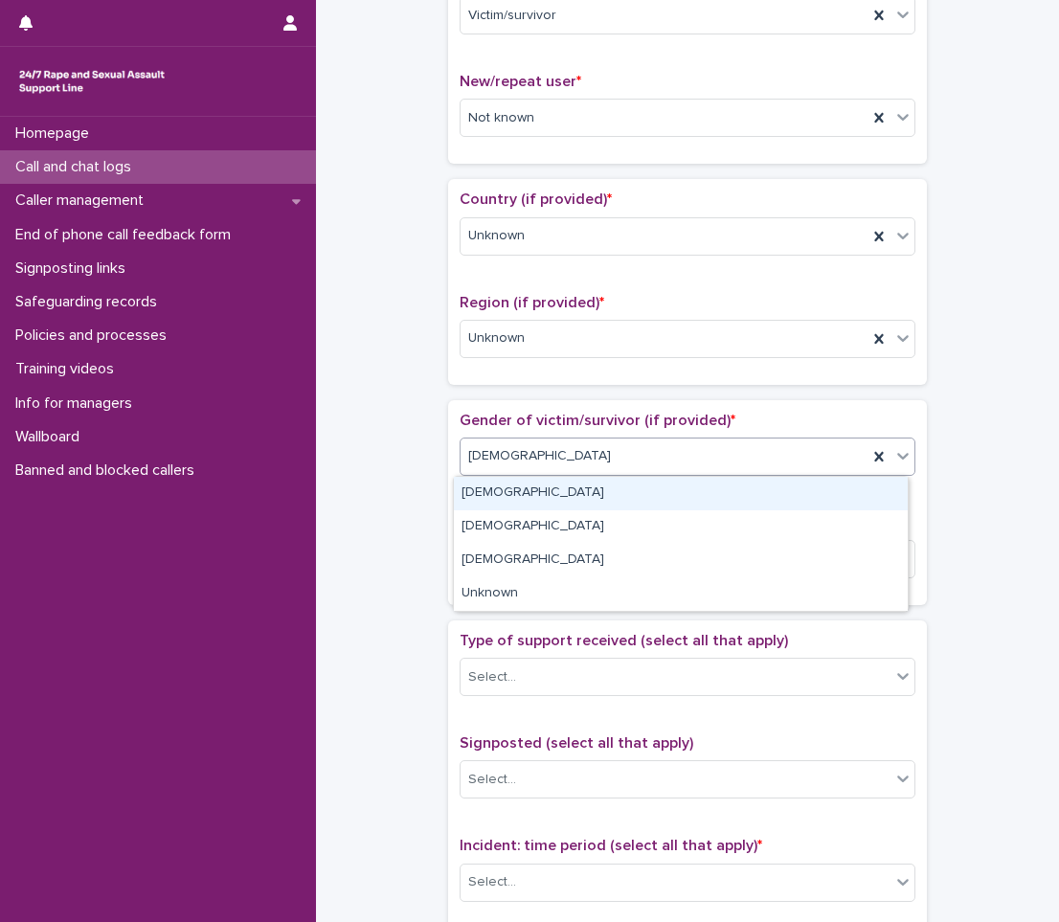
click at [418, 475] on div "**********" at bounding box center [687, 511] width 704 height 1957
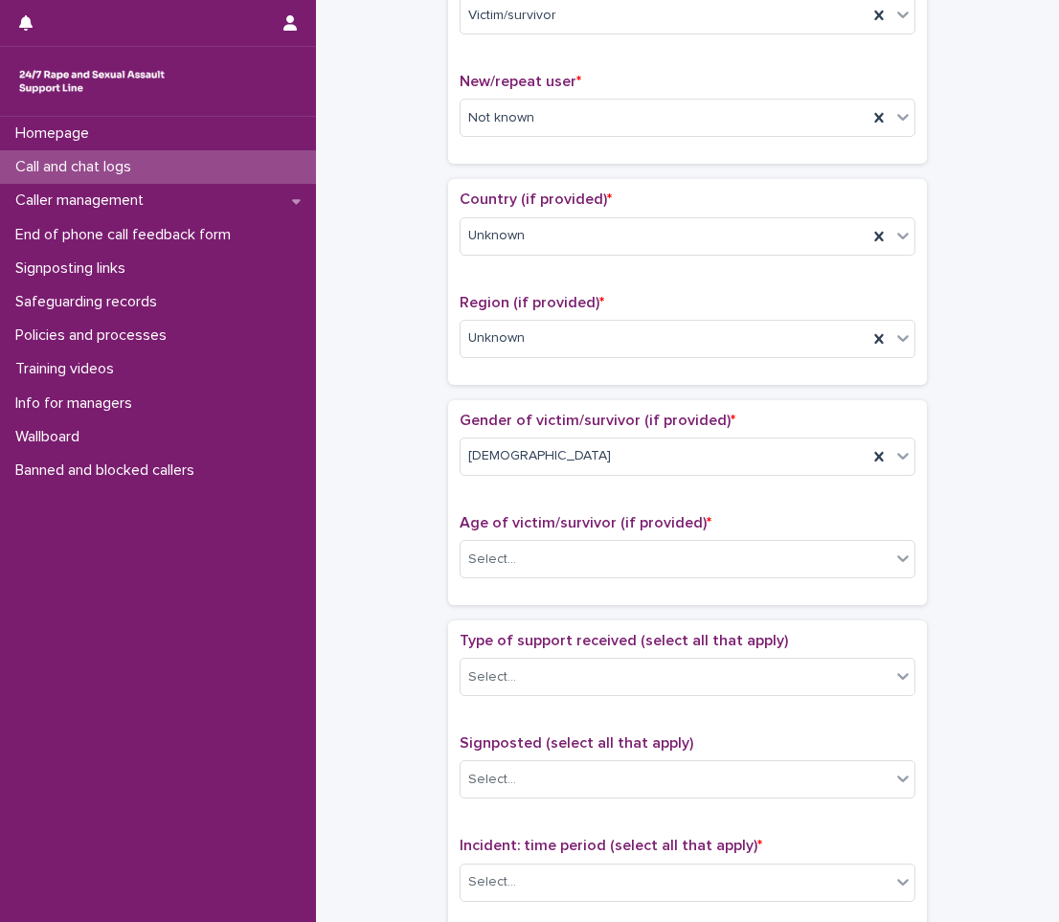
click at [538, 537] on div "Age of victim/survivor (if provided) * Select..." at bounding box center [687, 553] width 456 height 79
click at [538, 546] on div "Select..." at bounding box center [675, 560] width 430 height 32
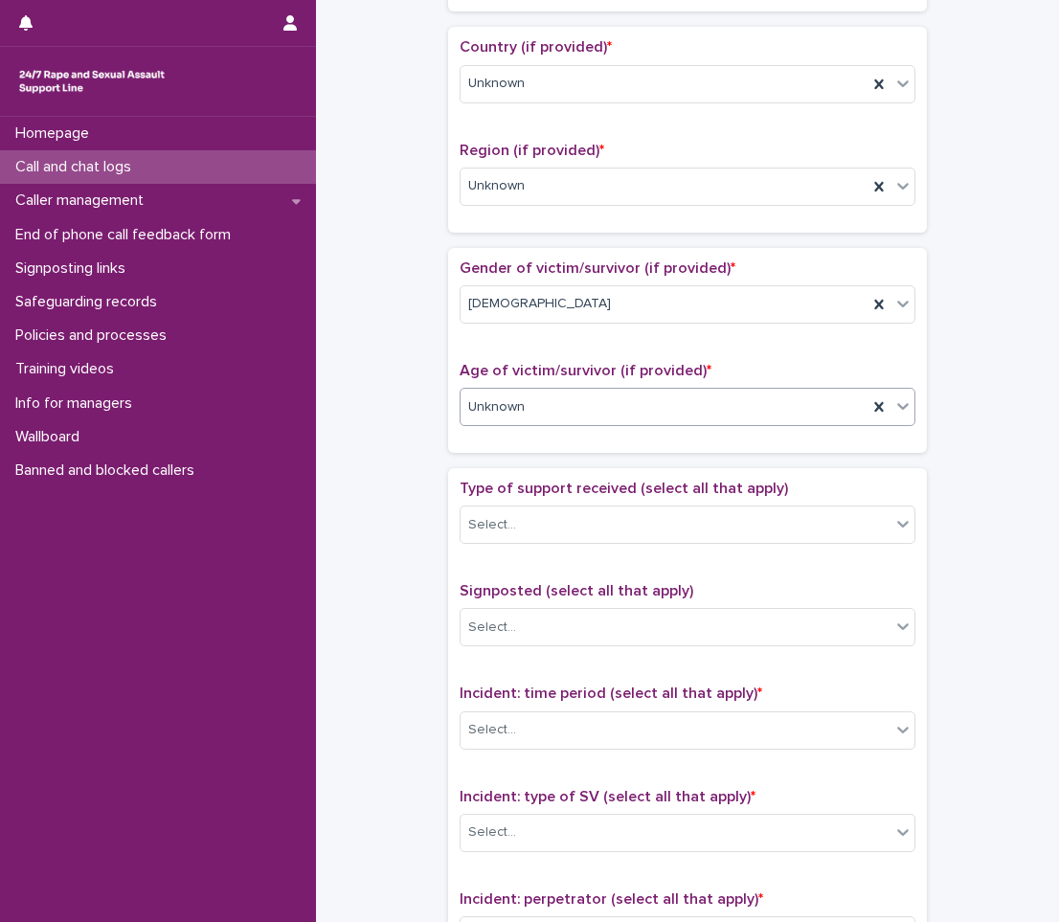
scroll to position [670, 0]
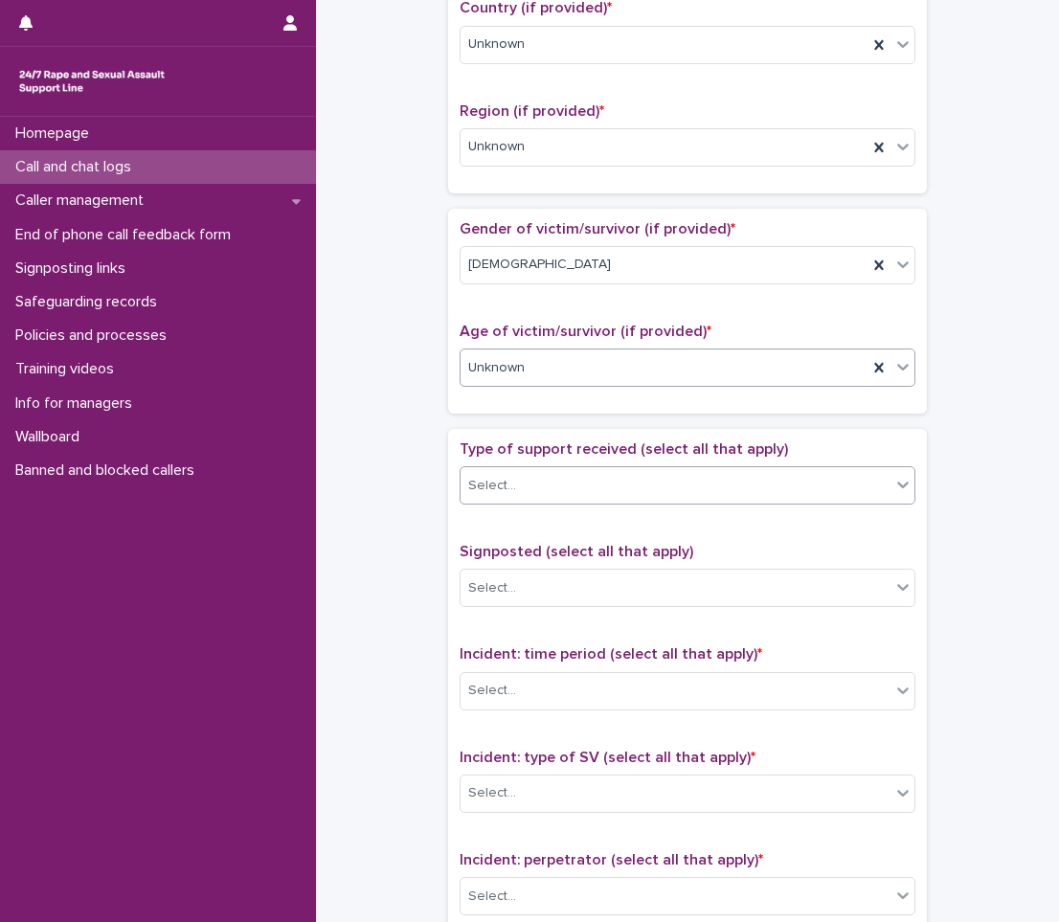
click at [530, 499] on div "Select..." at bounding box center [675, 486] width 430 height 32
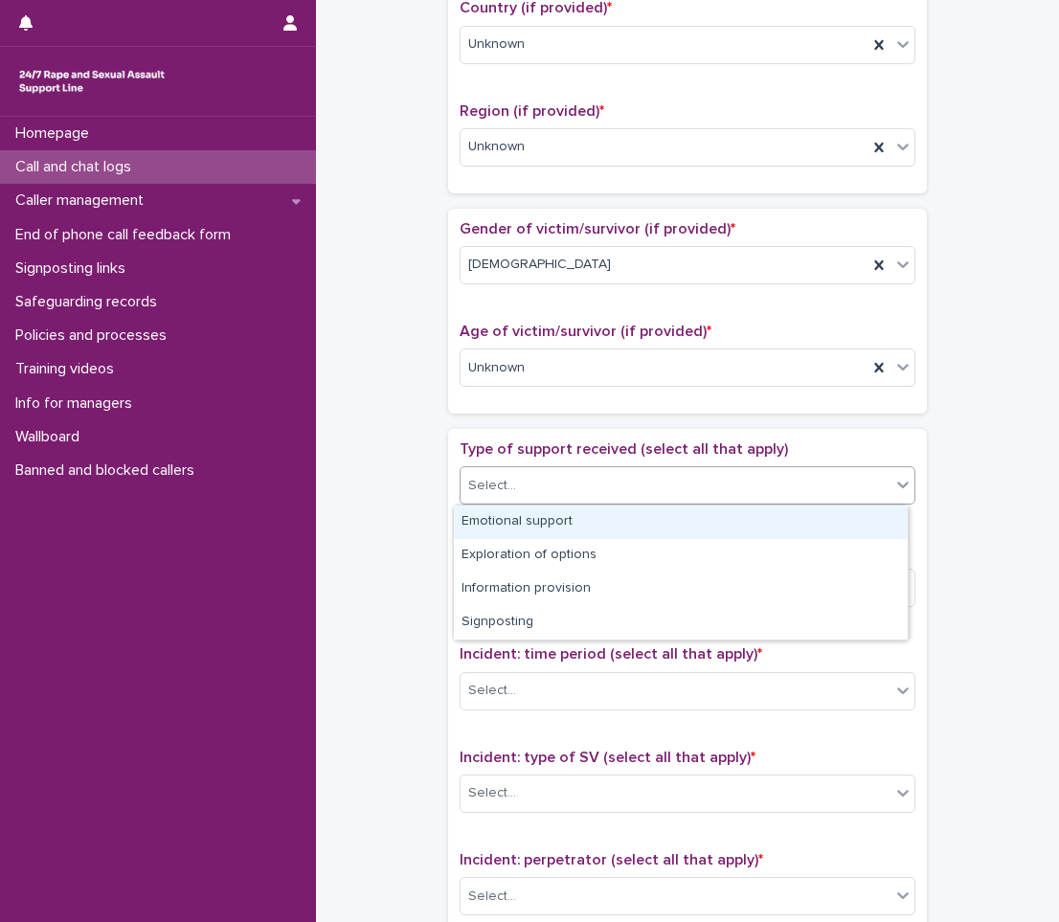
click at [513, 524] on div "Emotional support" at bounding box center [681, 521] width 454 height 33
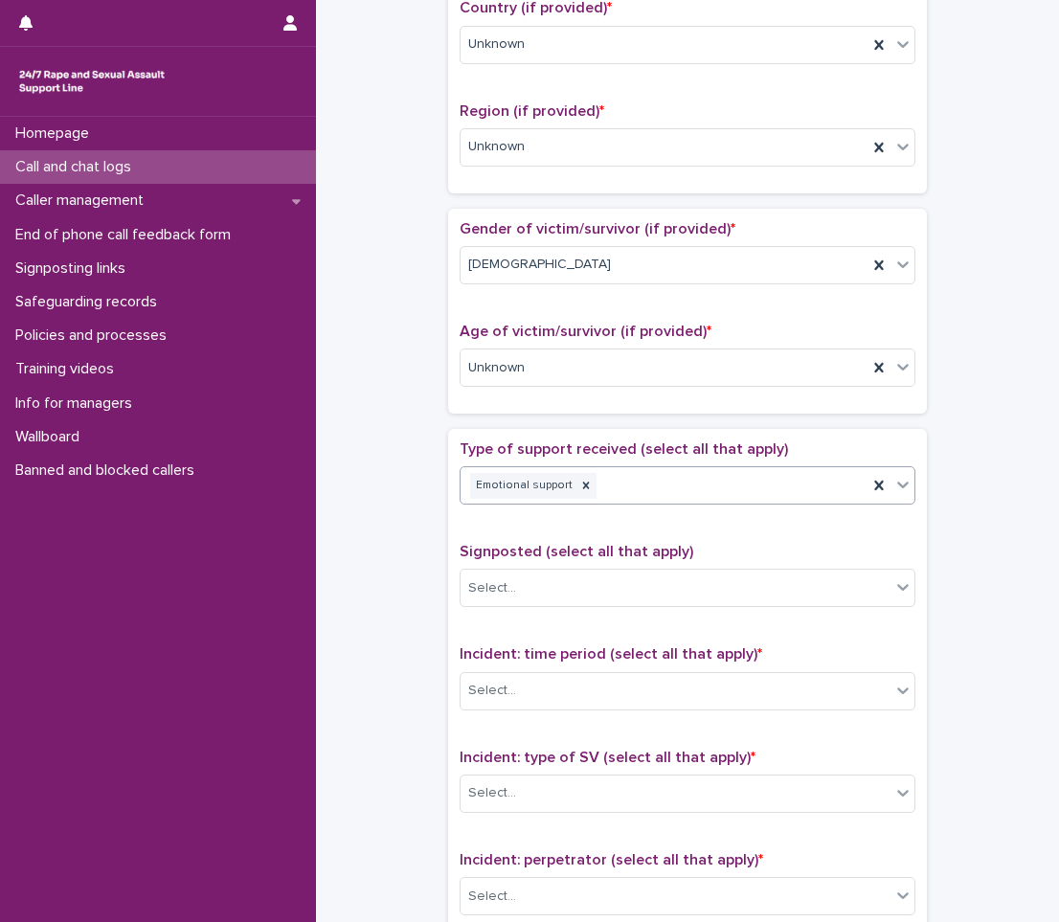
click at [665, 496] on div "Emotional support" at bounding box center [663, 485] width 407 height 33
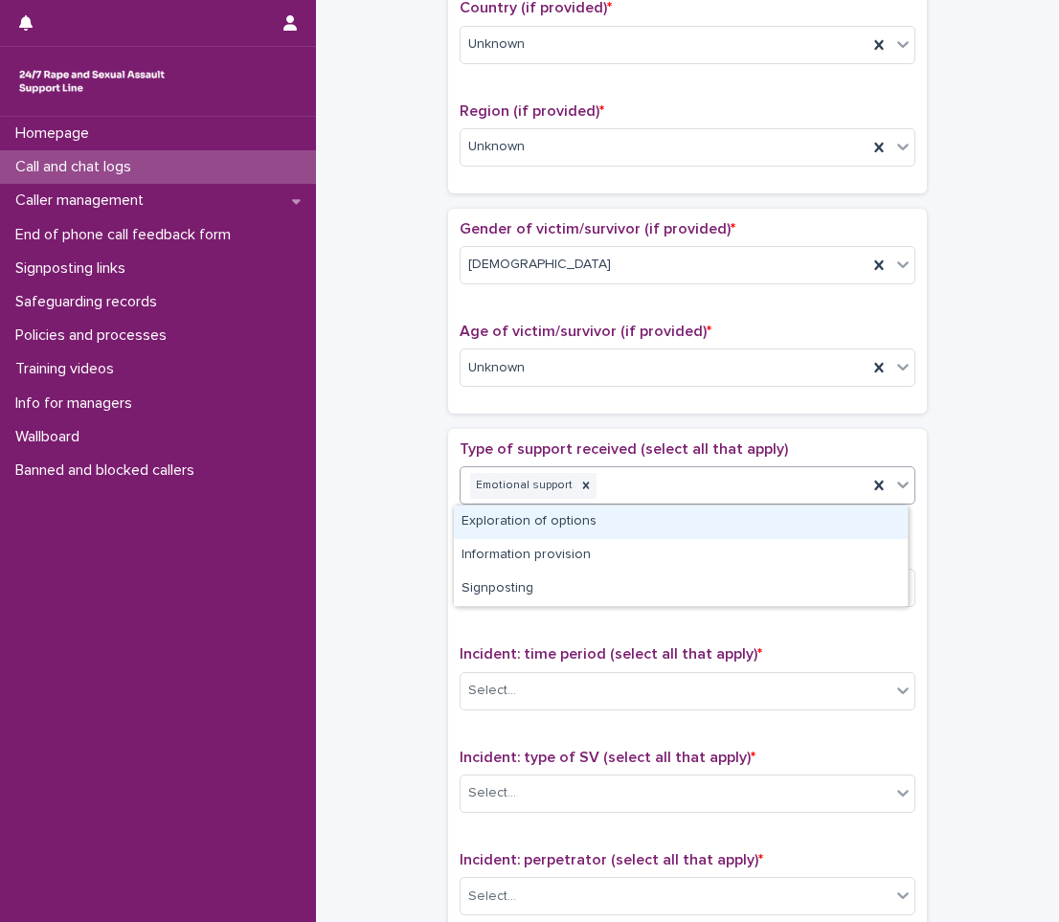
click at [560, 524] on div "Exploration of options" at bounding box center [681, 521] width 454 height 33
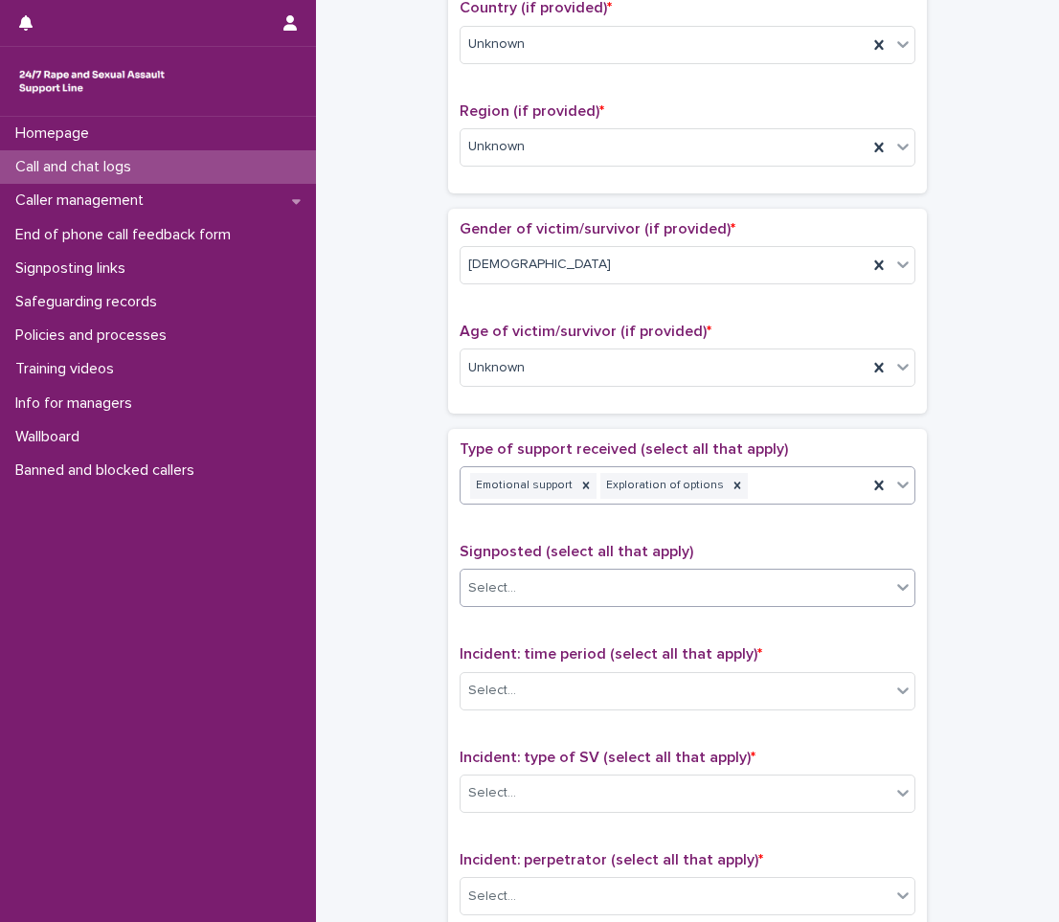
click at [532, 594] on div "Select..." at bounding box center [675, 588] width 430 height 32
click at [427, 679] on div "**********" at bounding box center [687, 320] width 704 height 1957
click at [529, 721] on div "Incident: time period (select all that apply) * Select..." at bounding box center [687, 684] width 456 height 79
click at [526, 684] on div "Select..." at bounding box center [675, 691] width 430 height 32
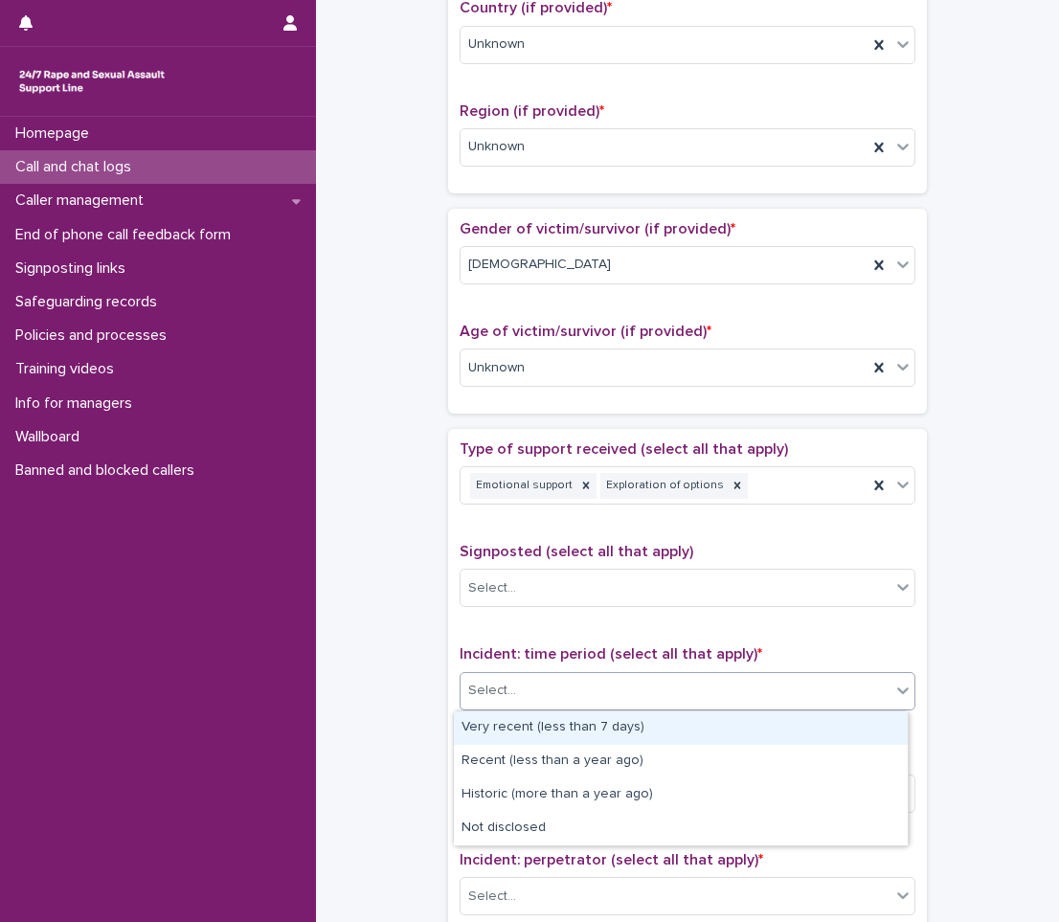
click at [507, 731] on div "Very recent (less than 7 days)" at bounding box center [681, 727] width 454 height 33
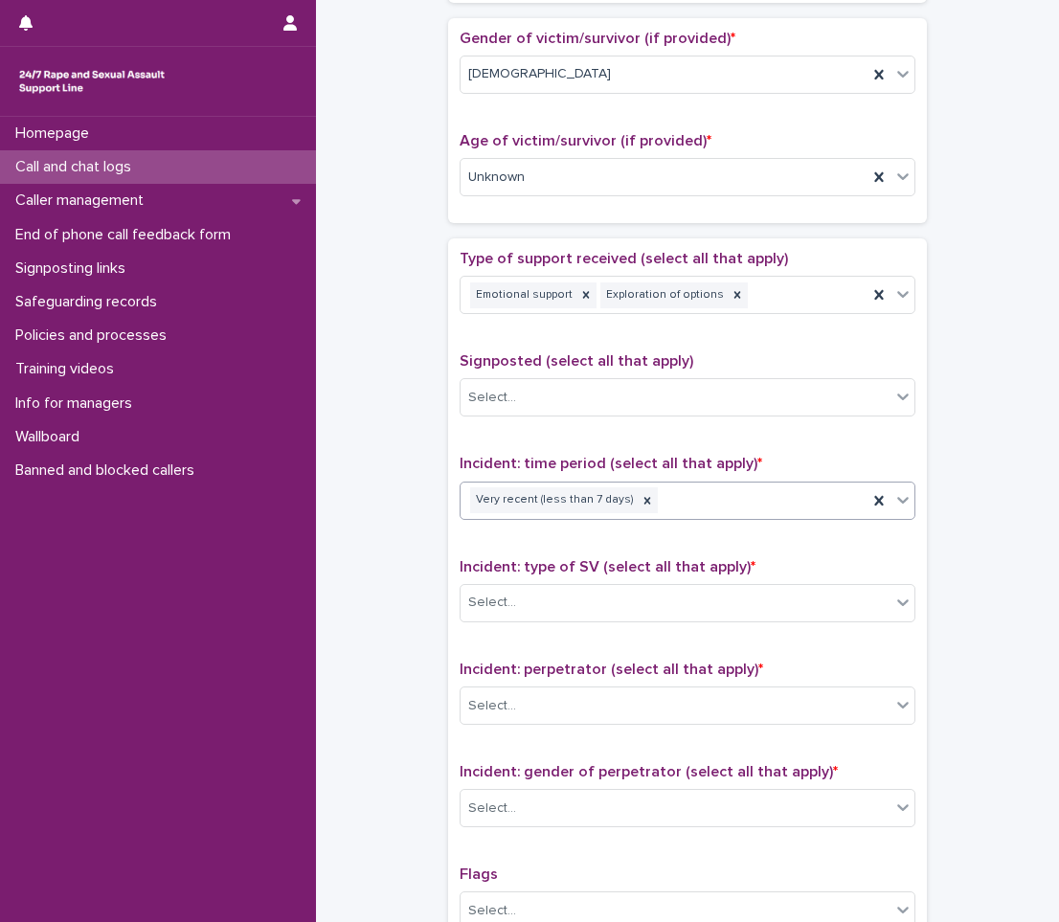
scroll to position [861, 0]
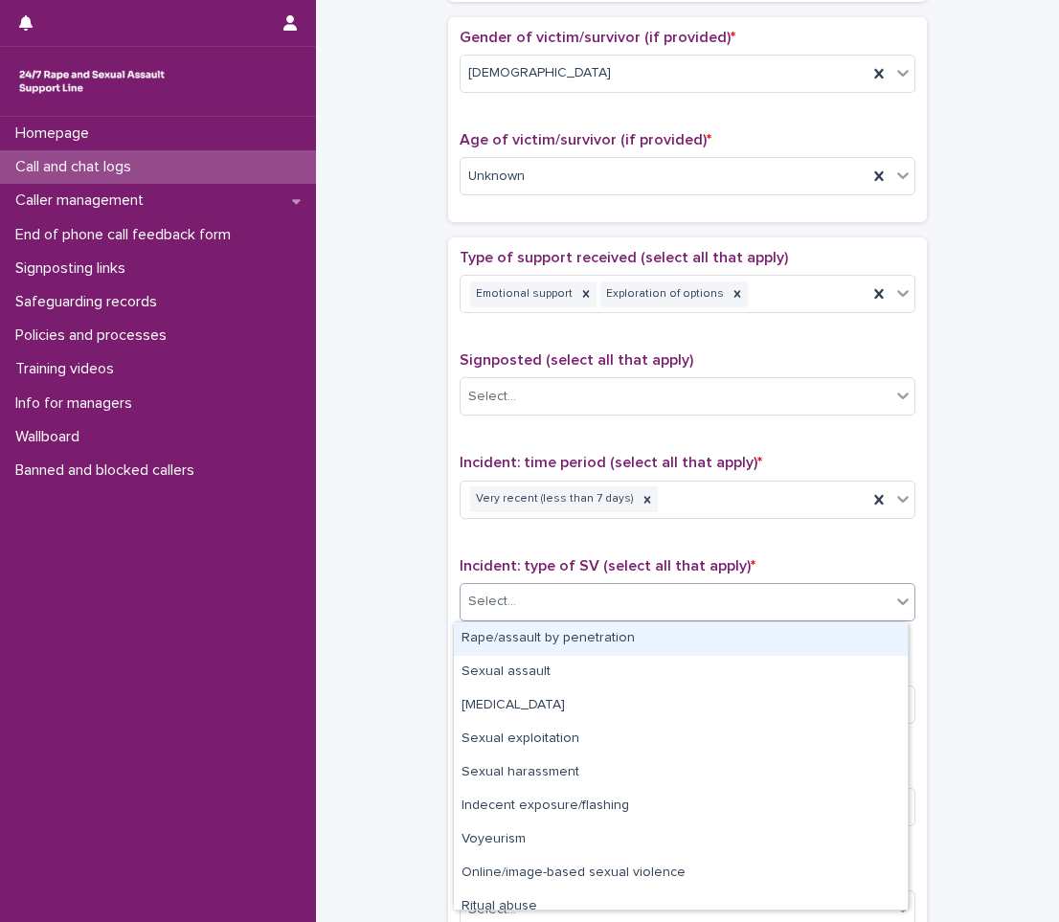
click at [520, 592] on div "Select..." at bounding box center [675, 602] width 430 height 32
click at [644, 497] on icon at bounding box center [647, 499] width 7 height 7
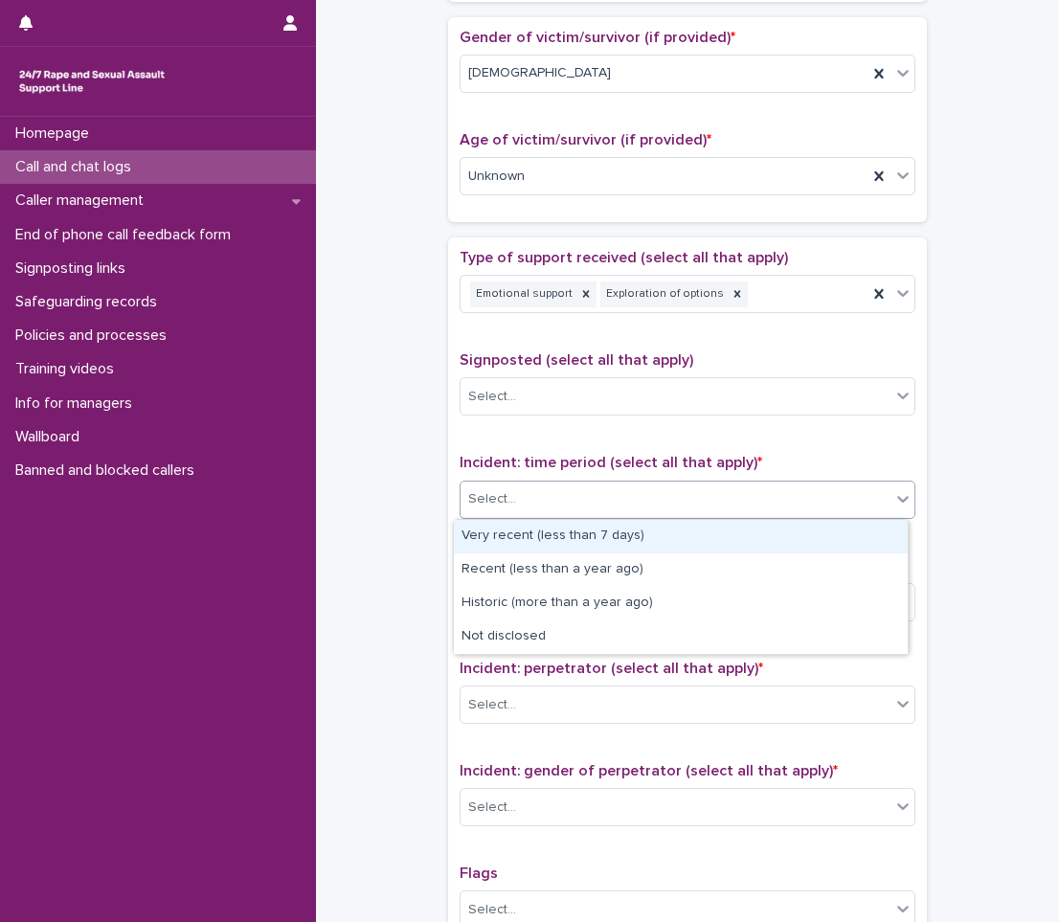
click at [625, 497] on div "Select..." at bounding box center [675, 499] width 430 height 32
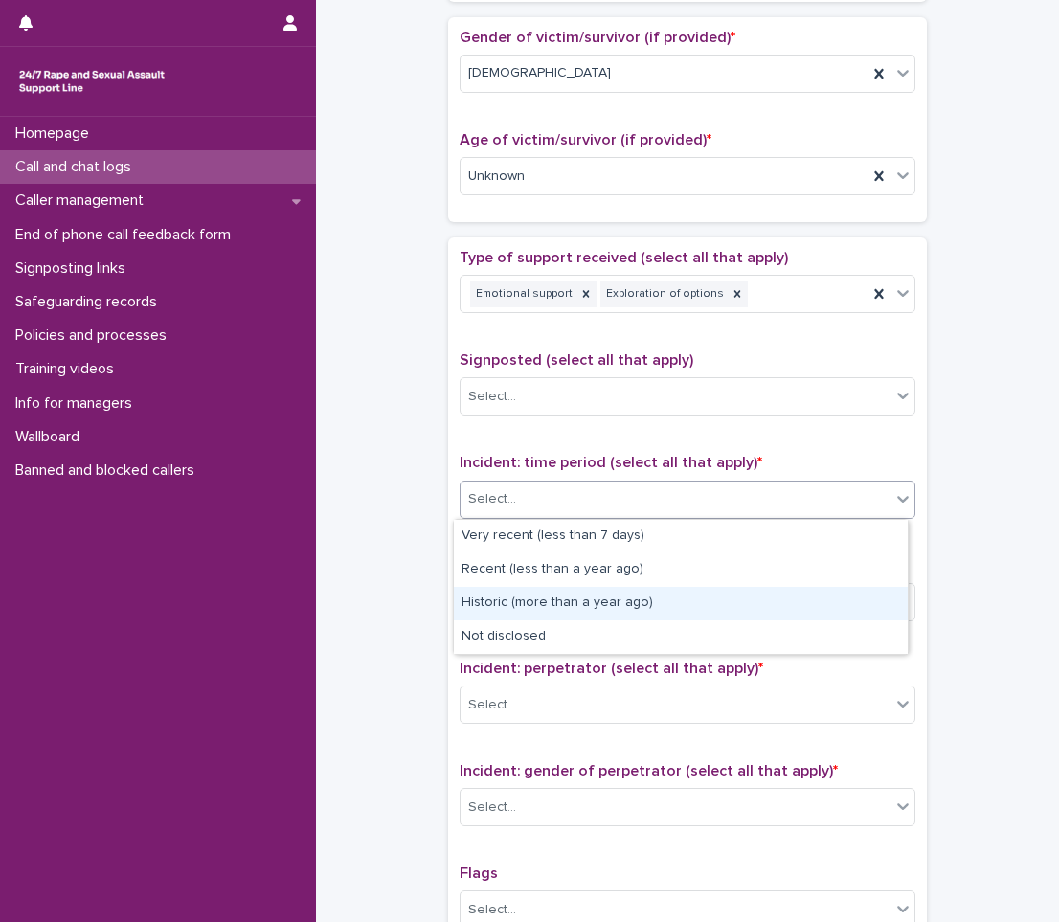
click at [544, 596] on div "Historic (more than a year ago)" at bounding box center [681, 603] width 454 height 33
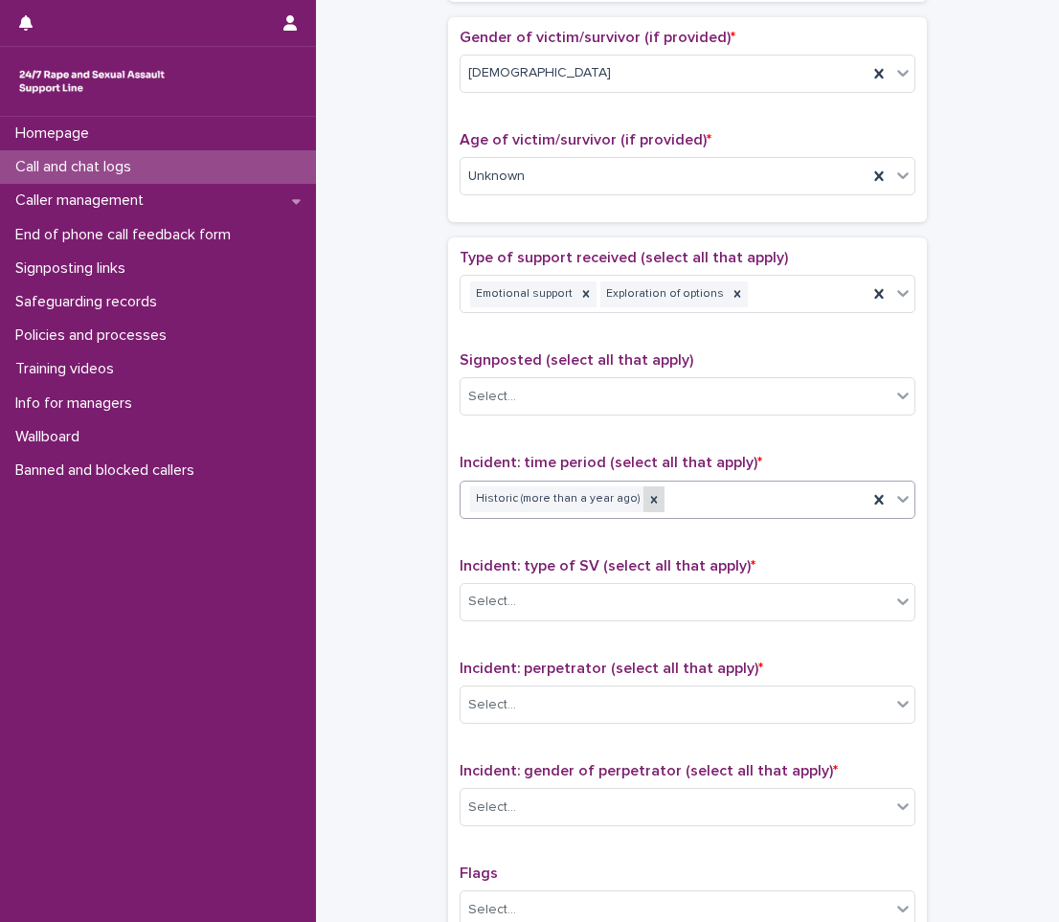
click at [647, 501] on icon at bounding box center [653, 499] width 13 height 13
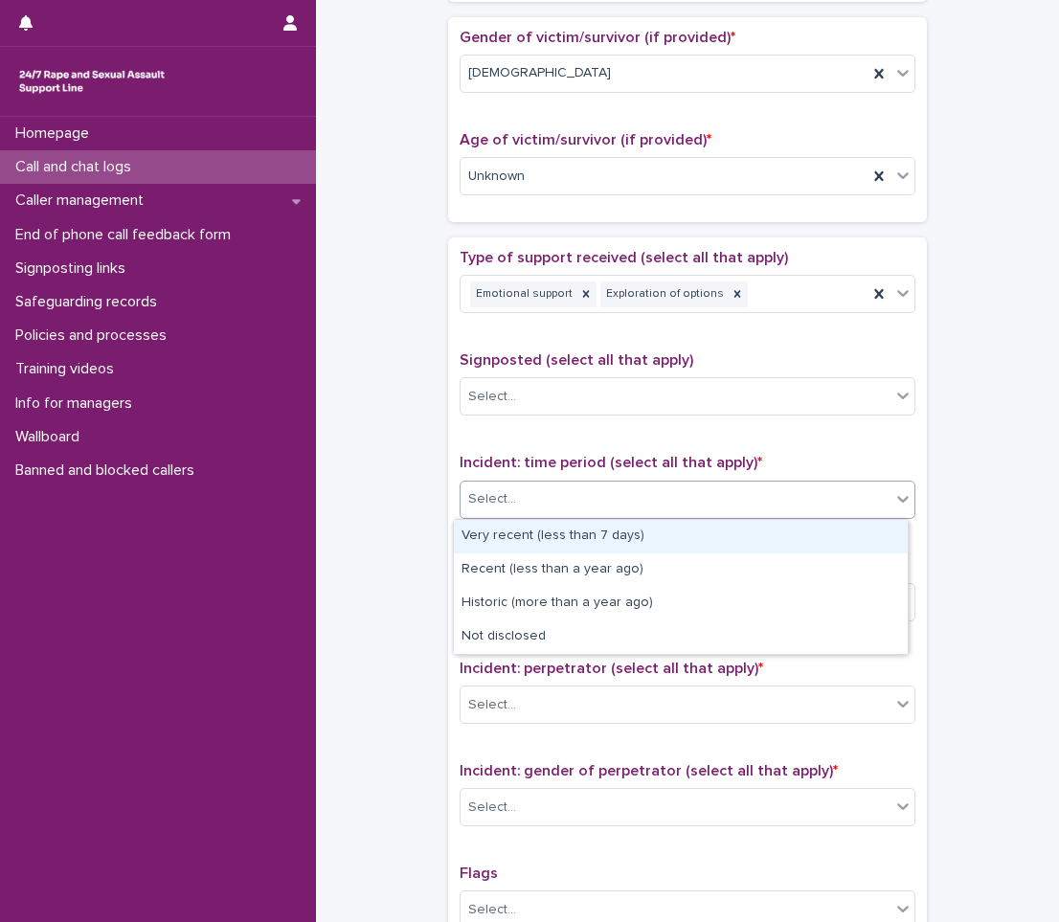
click at [661, 501] on div "Select..." at bounding box center [675, 499] width 430 height 32
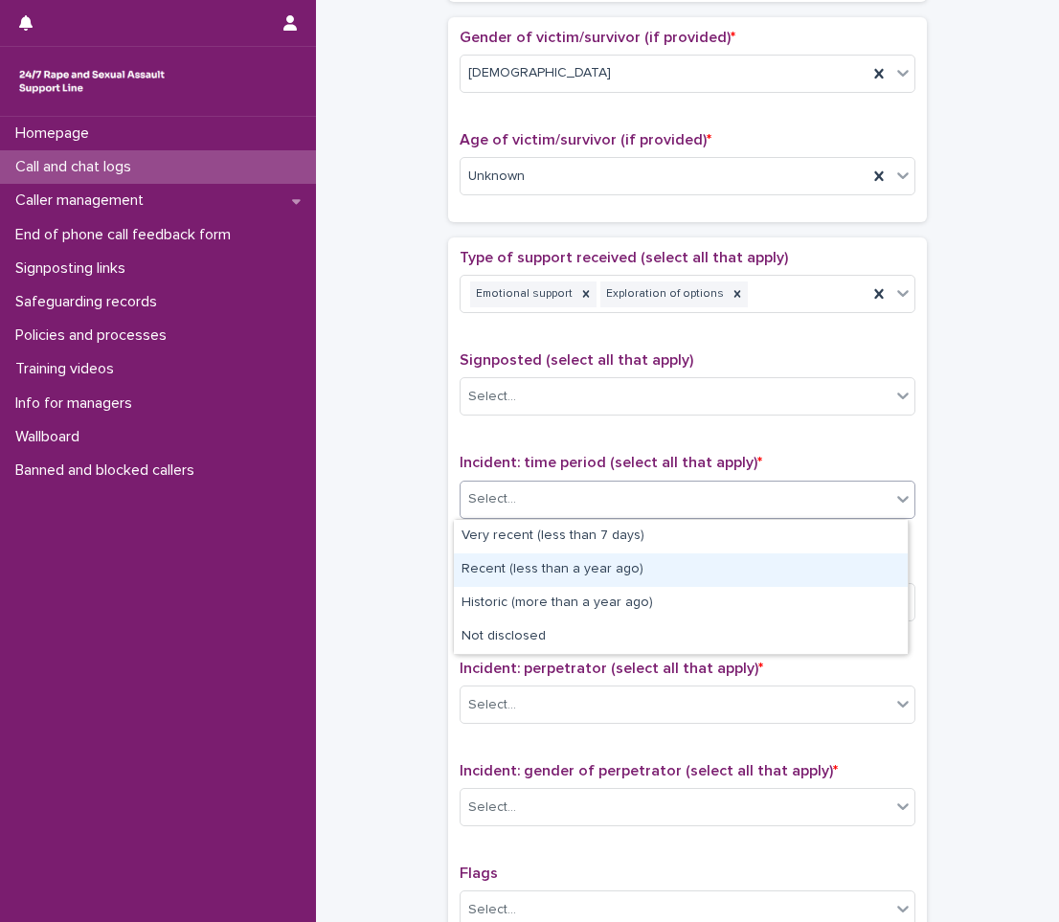
click at [534, 565] on div "Recent (less than a year ago)" at bounding box center [681, 569] width 454 height 33
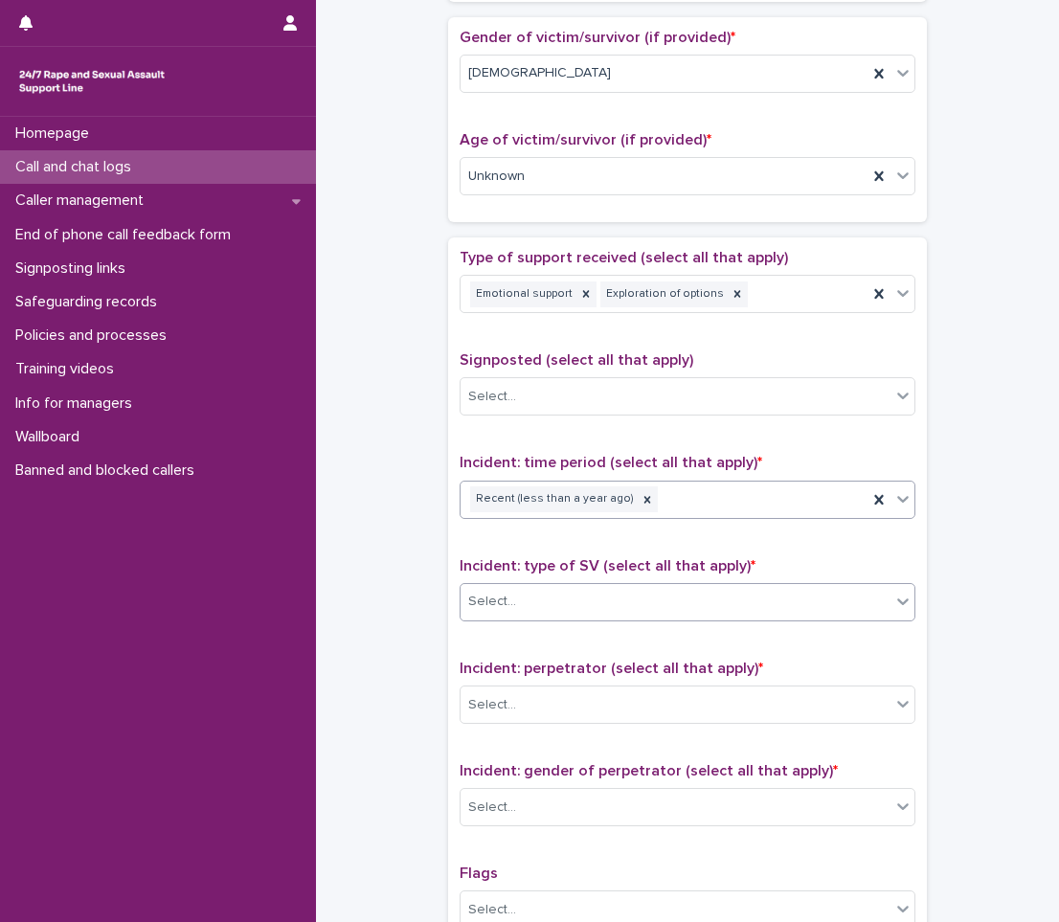
click at [519, 604] on div "Select..." at bounding box center [675, 602] width 430 height 32
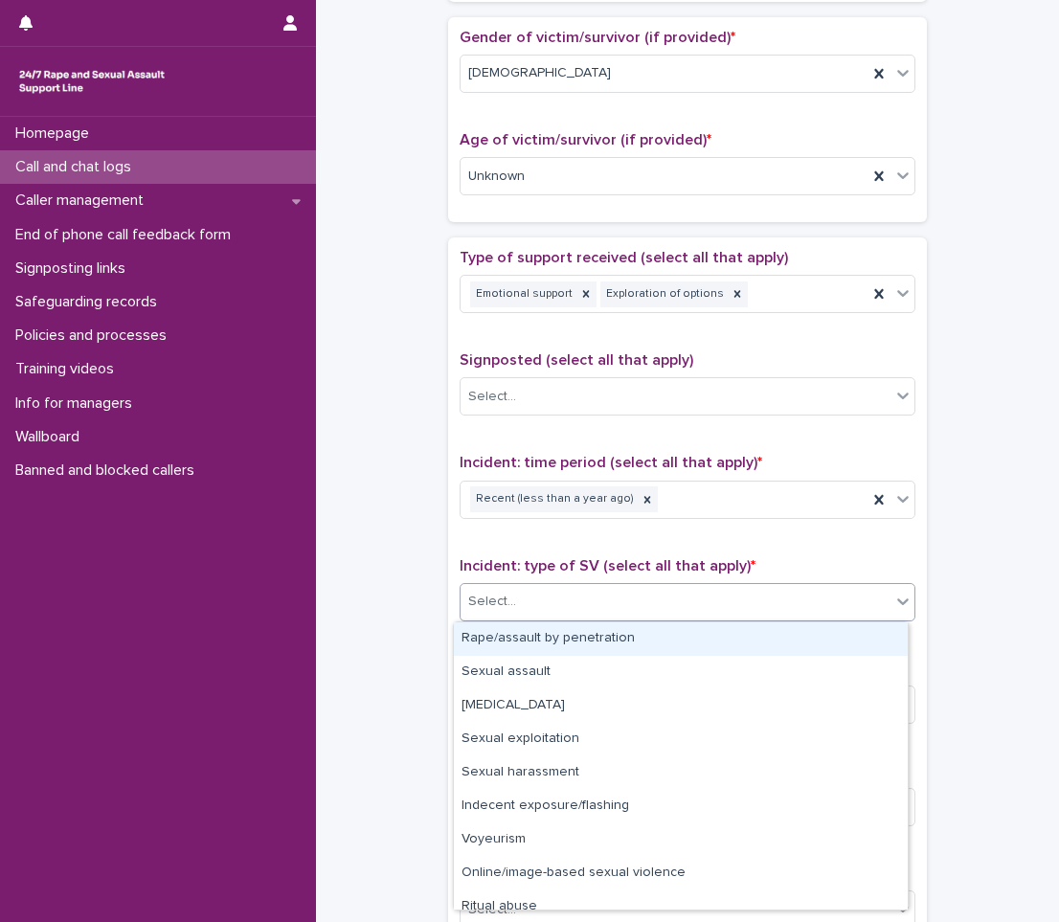
click at [553, 648] on div "Rape/assault by penetration" at bounding box center [681, 638] width 454 height 33
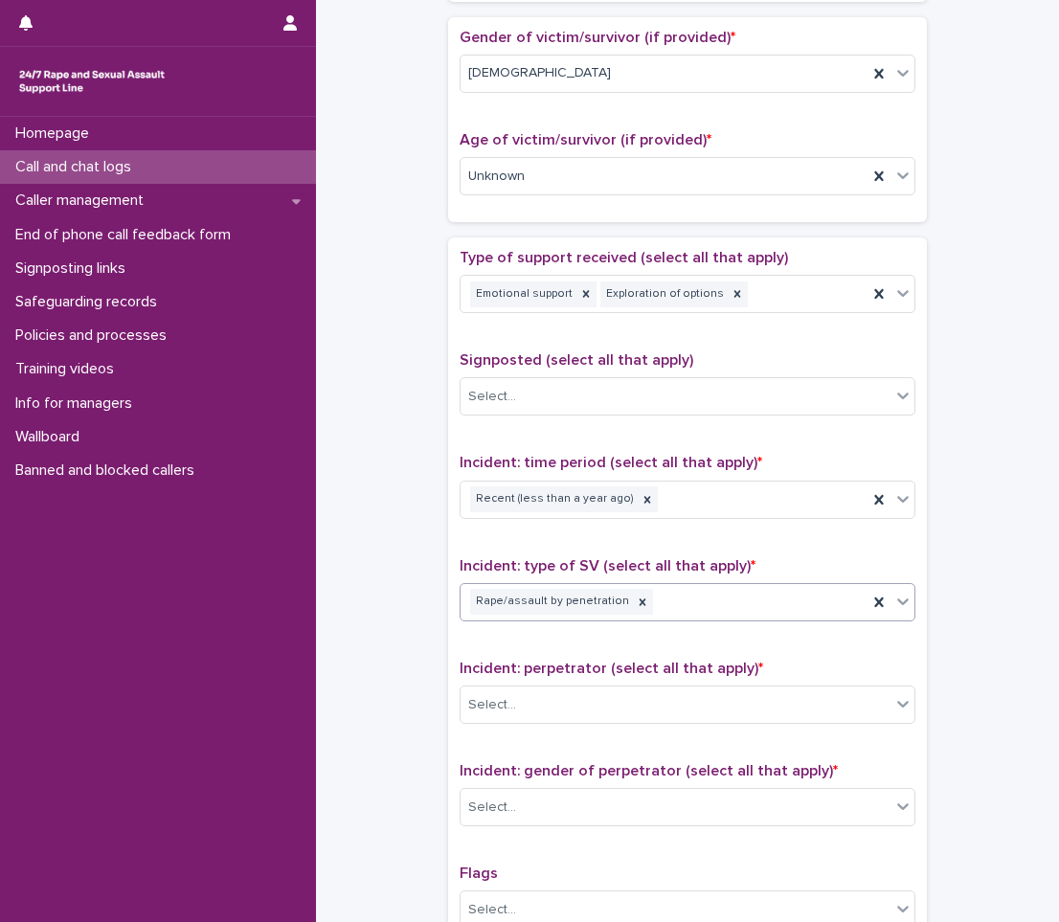
scroll to position [957, 0]
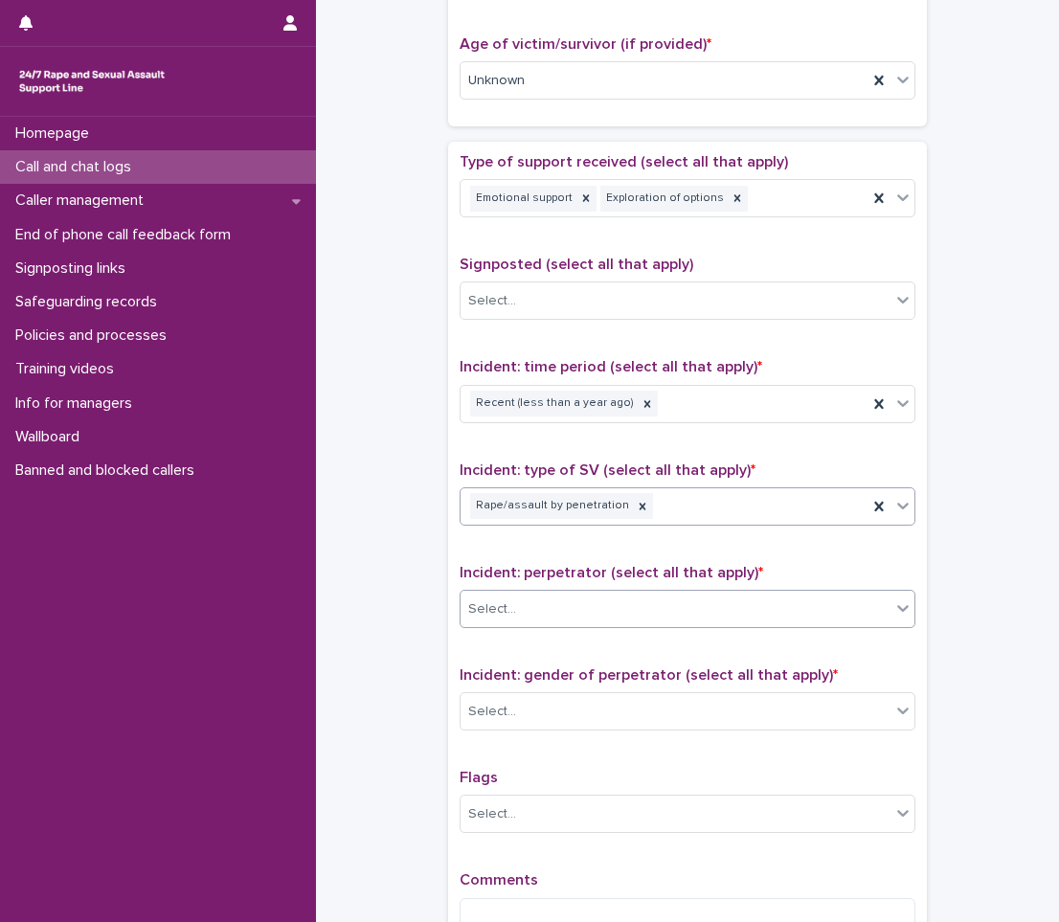
click at [562, 613] on div "Select..." at bounding box center [675, 609] width 430 height 32
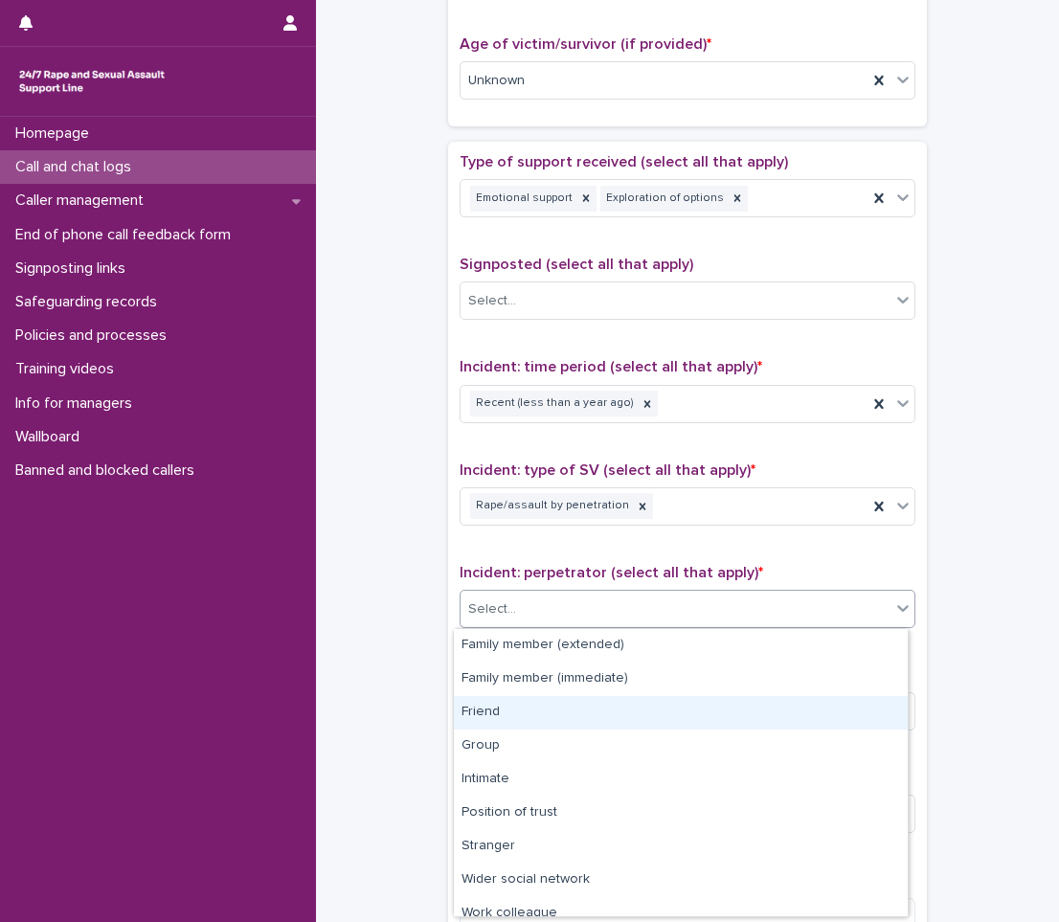
click at [510, 724] on div "Friend" at bounding box center [681, 712] width 454 height 33
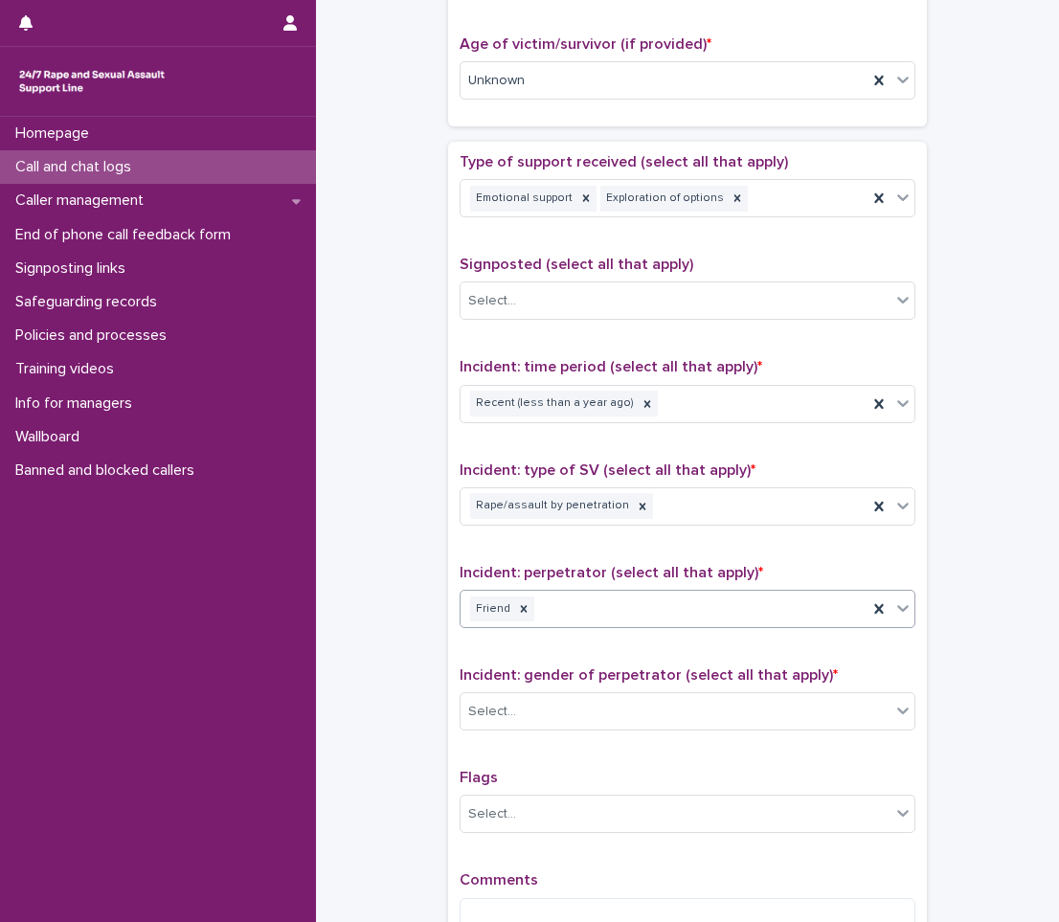
click at [510, 724] on div "Select..." at bounding box center [675, 712] width 430 height 32
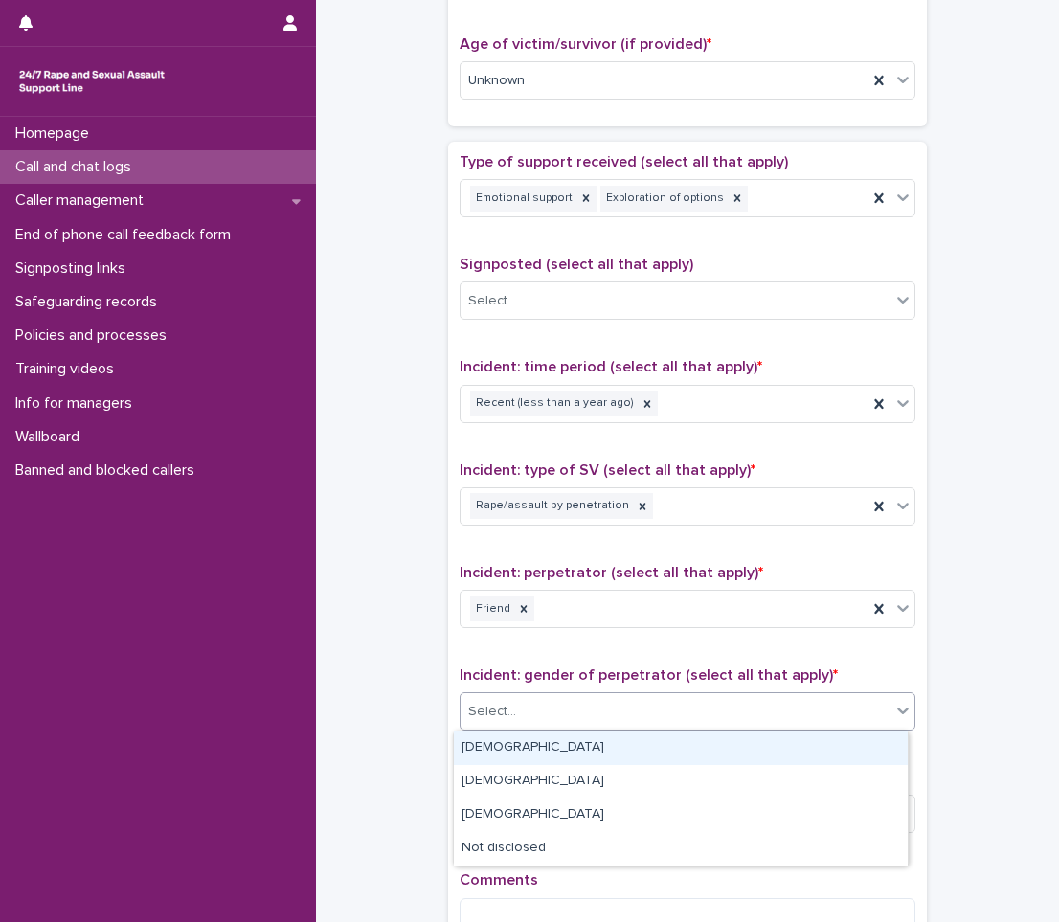
click at [503, 745] on div "[DEMOGRAPHIC_DATA]" at bounding box center [681, 747] width 454 height 33
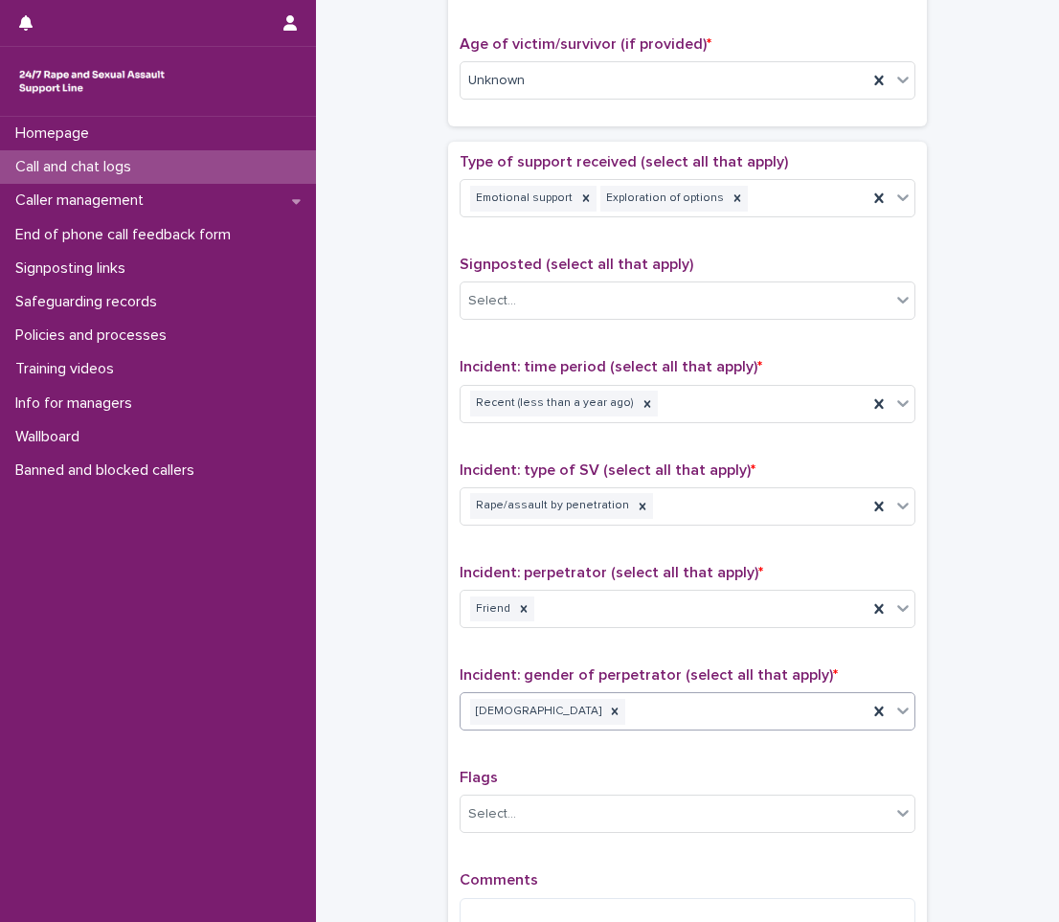
scroll to position [1196, 0]
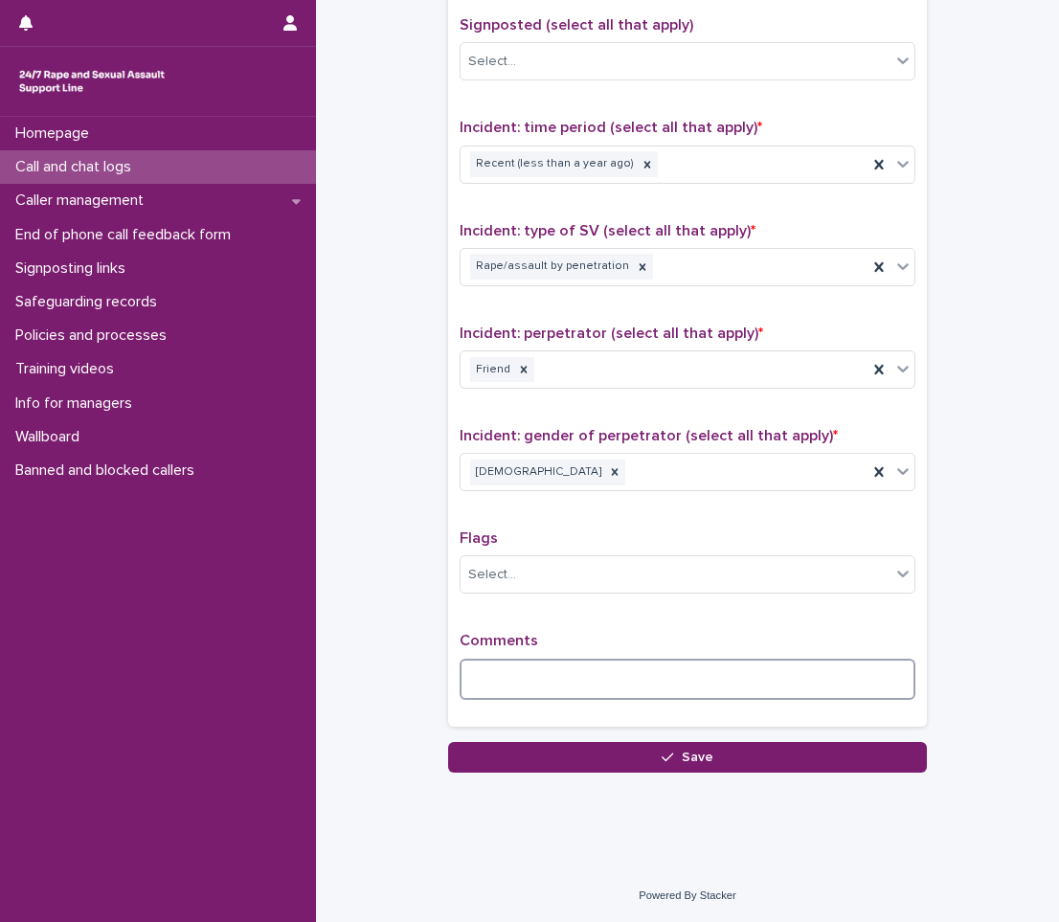
click at [533, 670] on textarea at bounding box center [687, 678] width 456 height 41
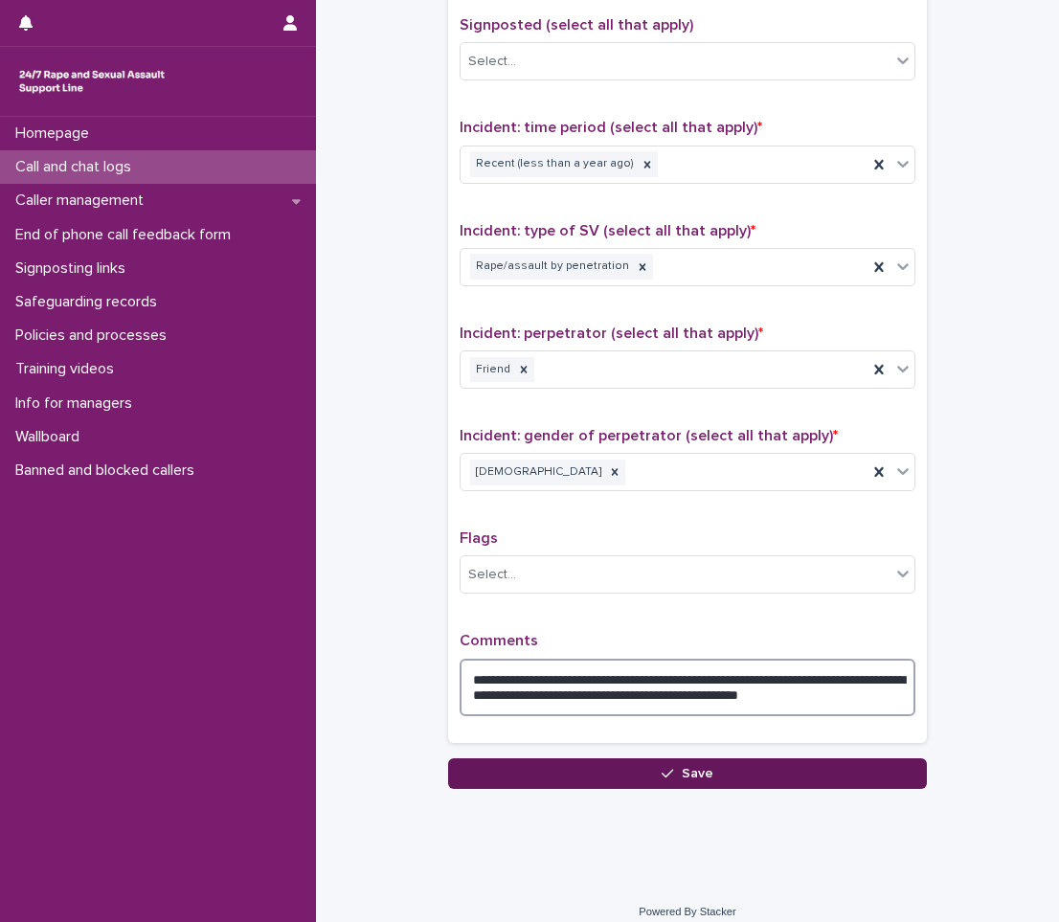
type textarea "**********"
click at [560, 781] on button "Save" at bounding box center [687, 773] width 479 height 31
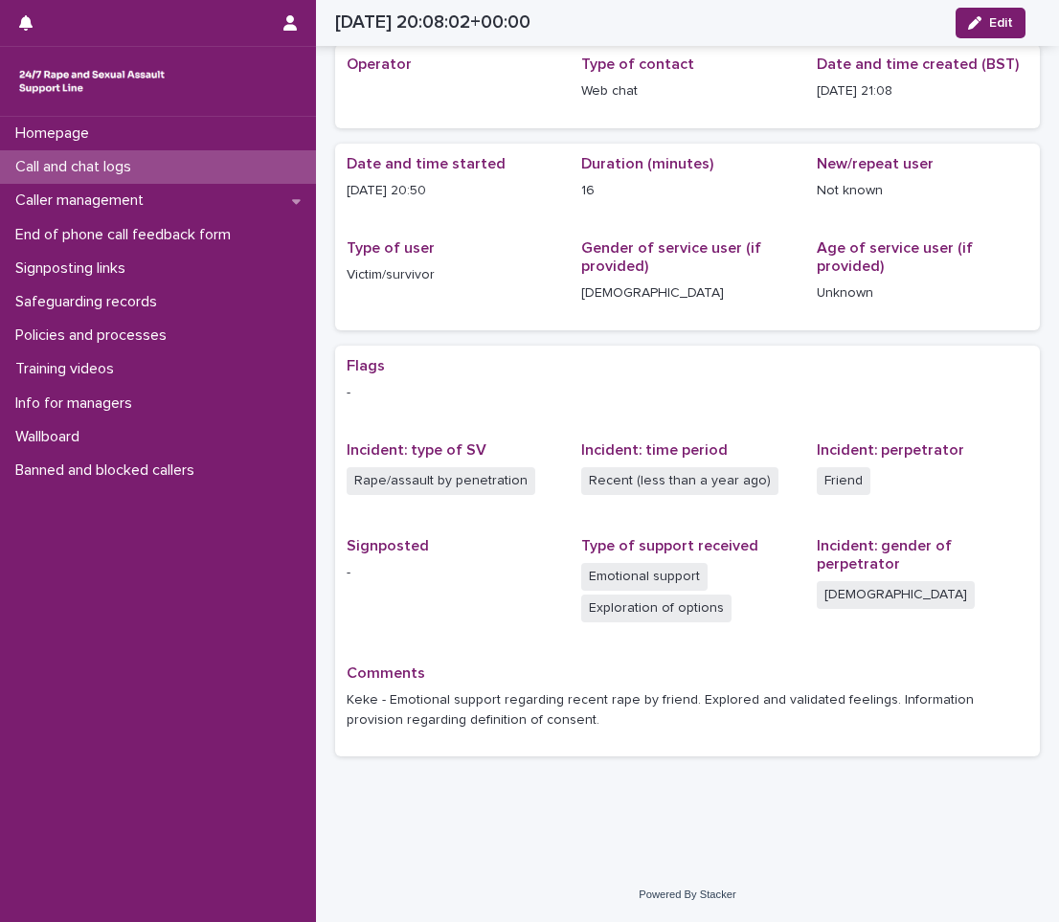
scroll to position [71, 0]
